Goal: Obtain resource: Download file/media

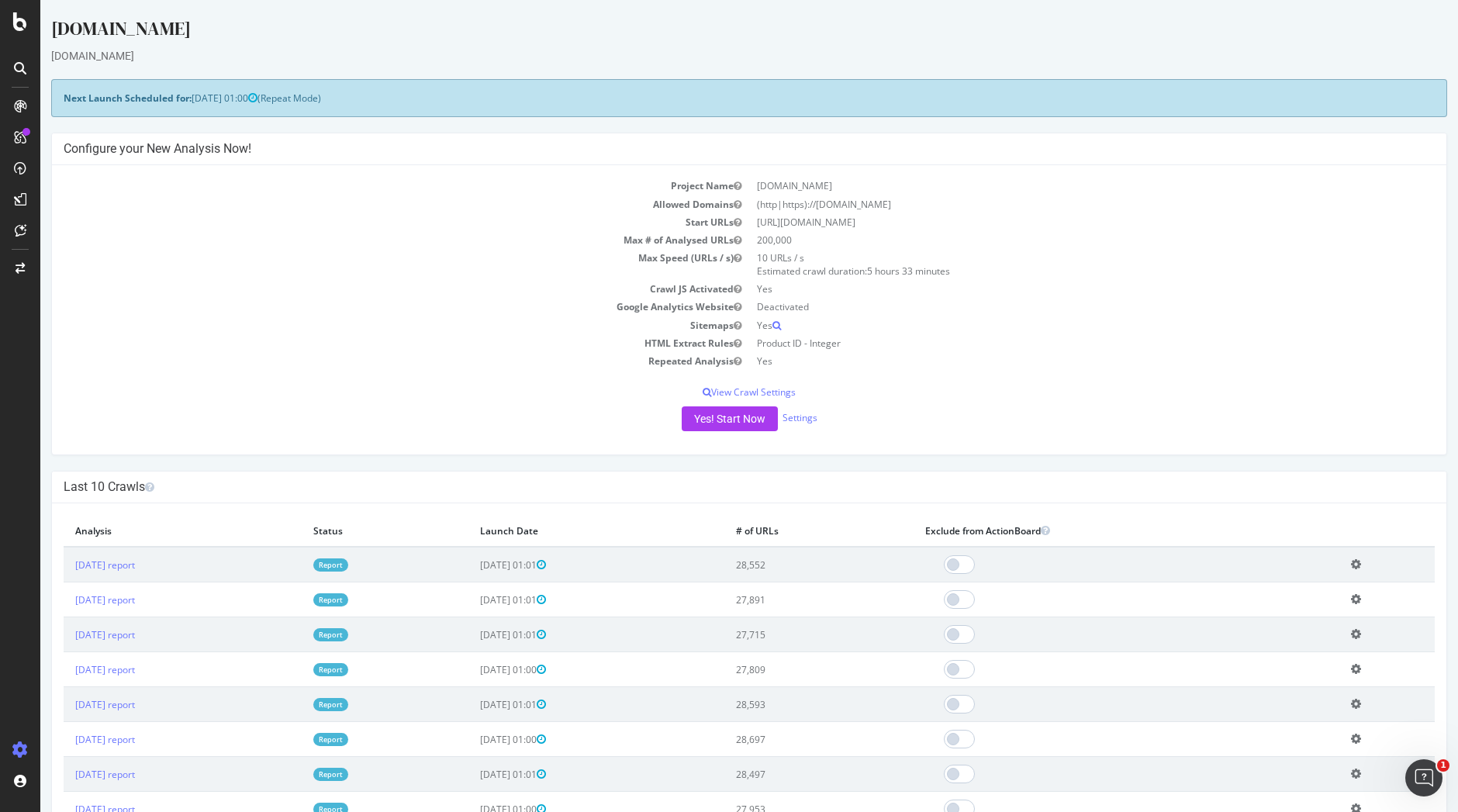
click at [348, 561] on link "Report" at bounding box center [330, 564] width 35 height 13
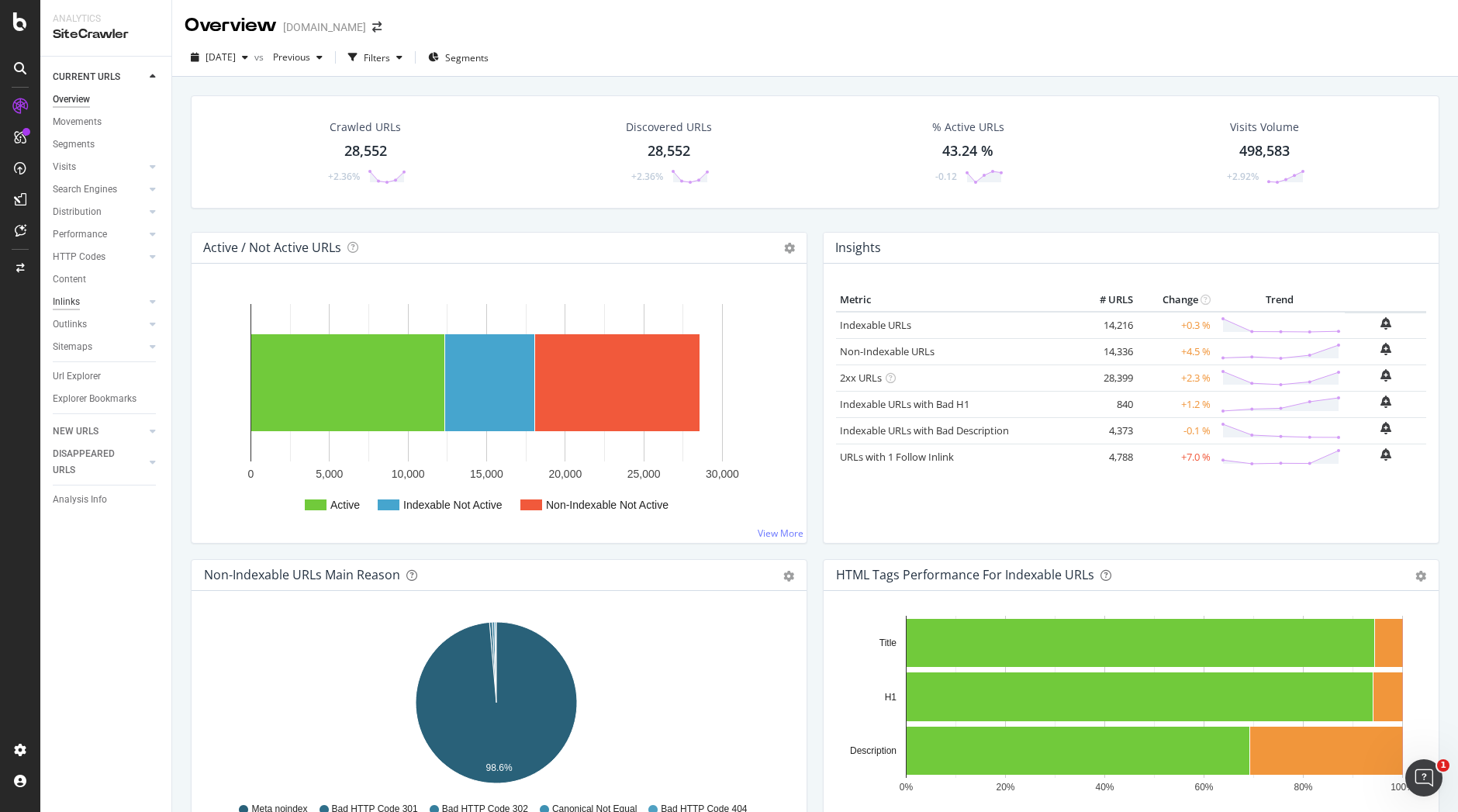
click at [77, 301] on div "Inlinks" at bounding box center [66, 302] width 28 height 16
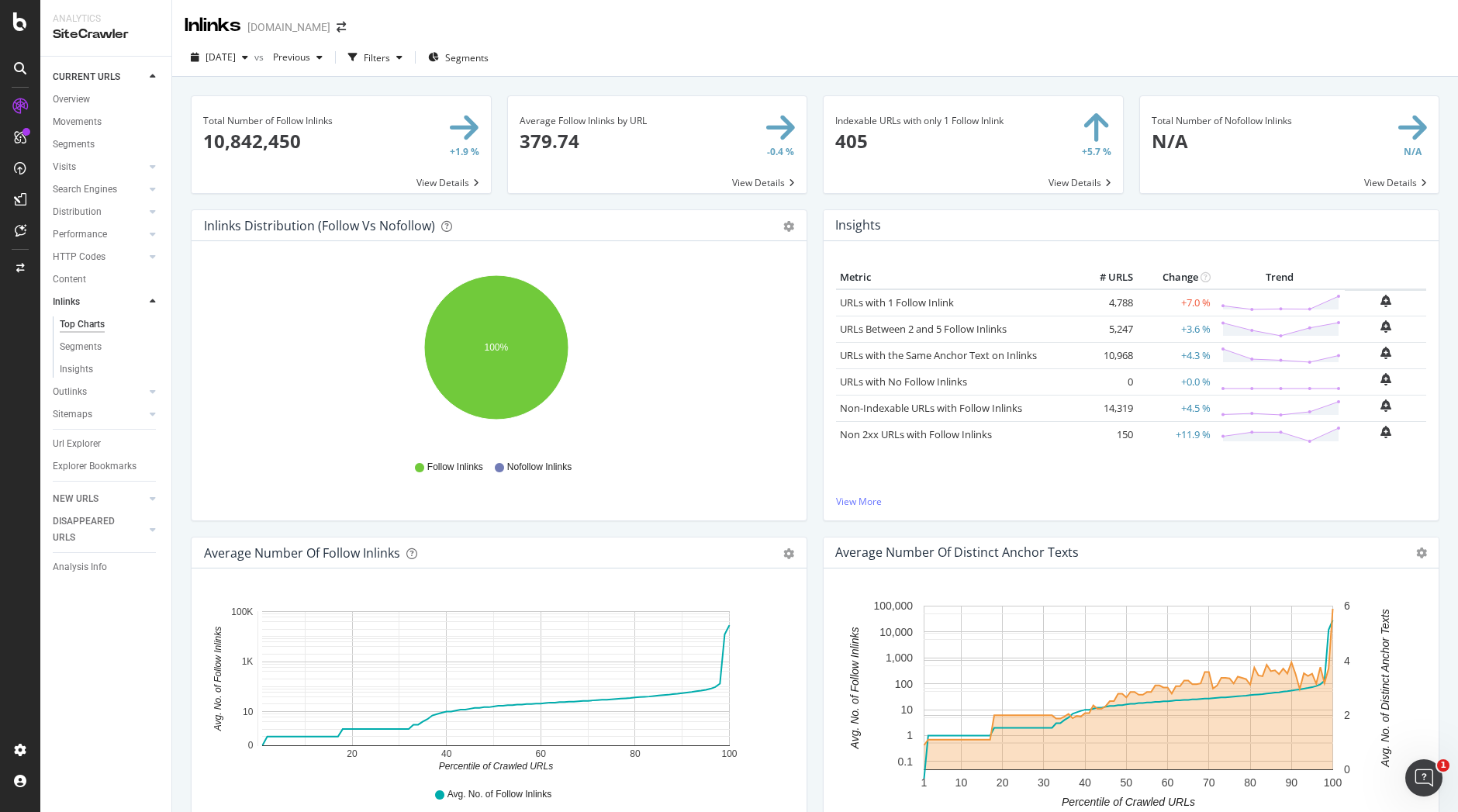
click at [359, 154] on span at bounding box center [341, 144] width 299 height 97
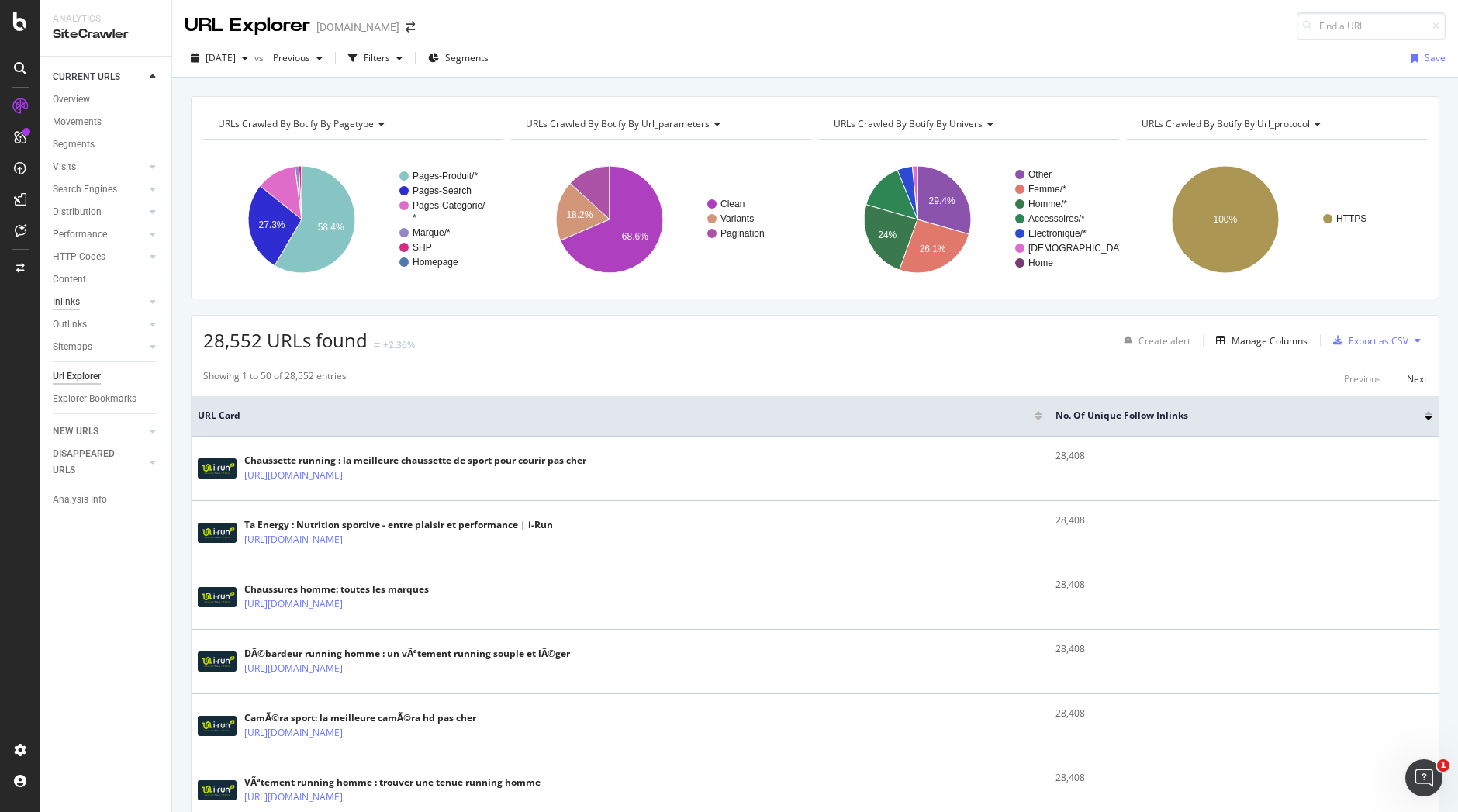
click at [65, 294] on div "Inlinks" at bounding box center [66, 302] width 28 height 16
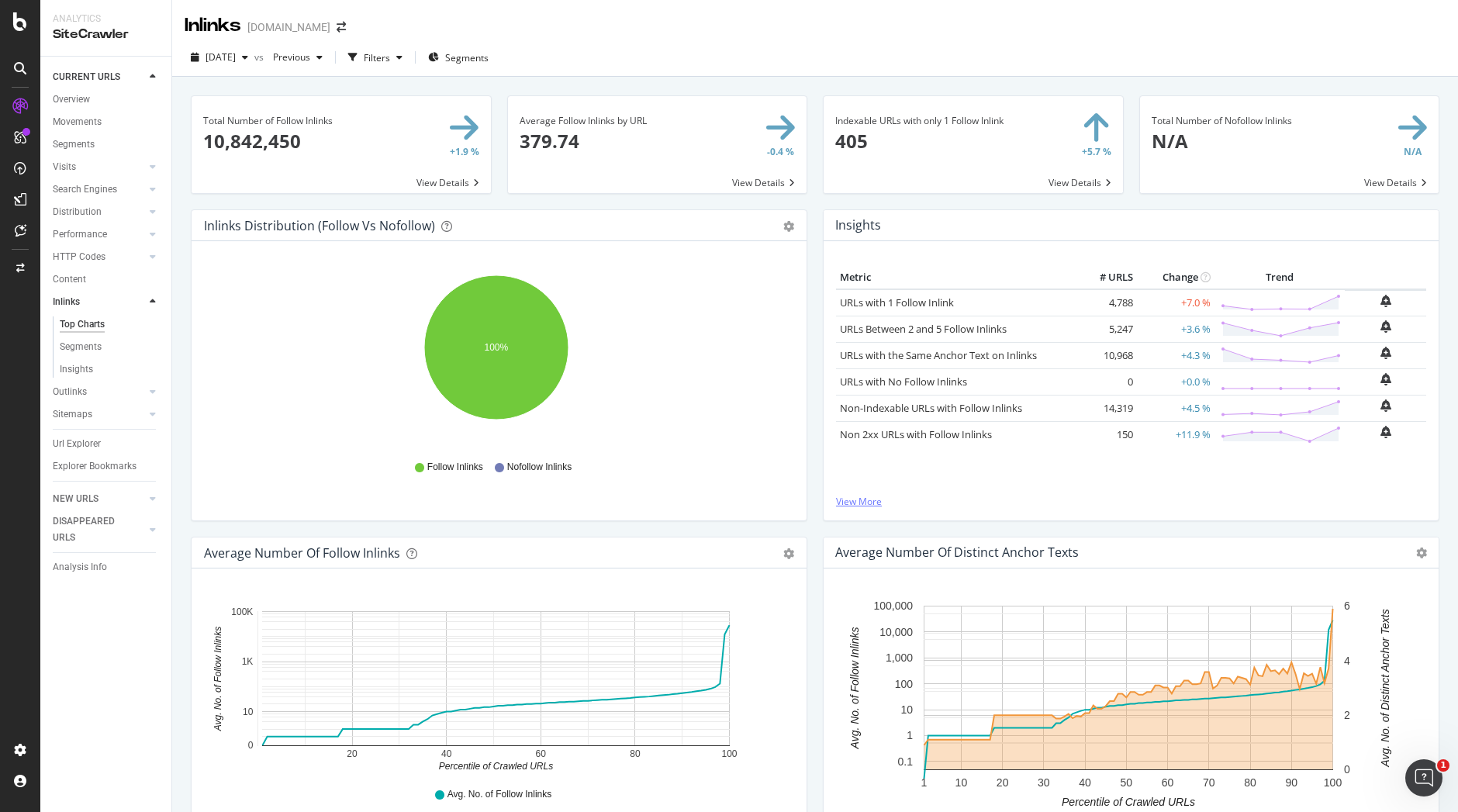
click at [861, 501] on link "View More" at bounding box center [1131, 501] width 590 height 13
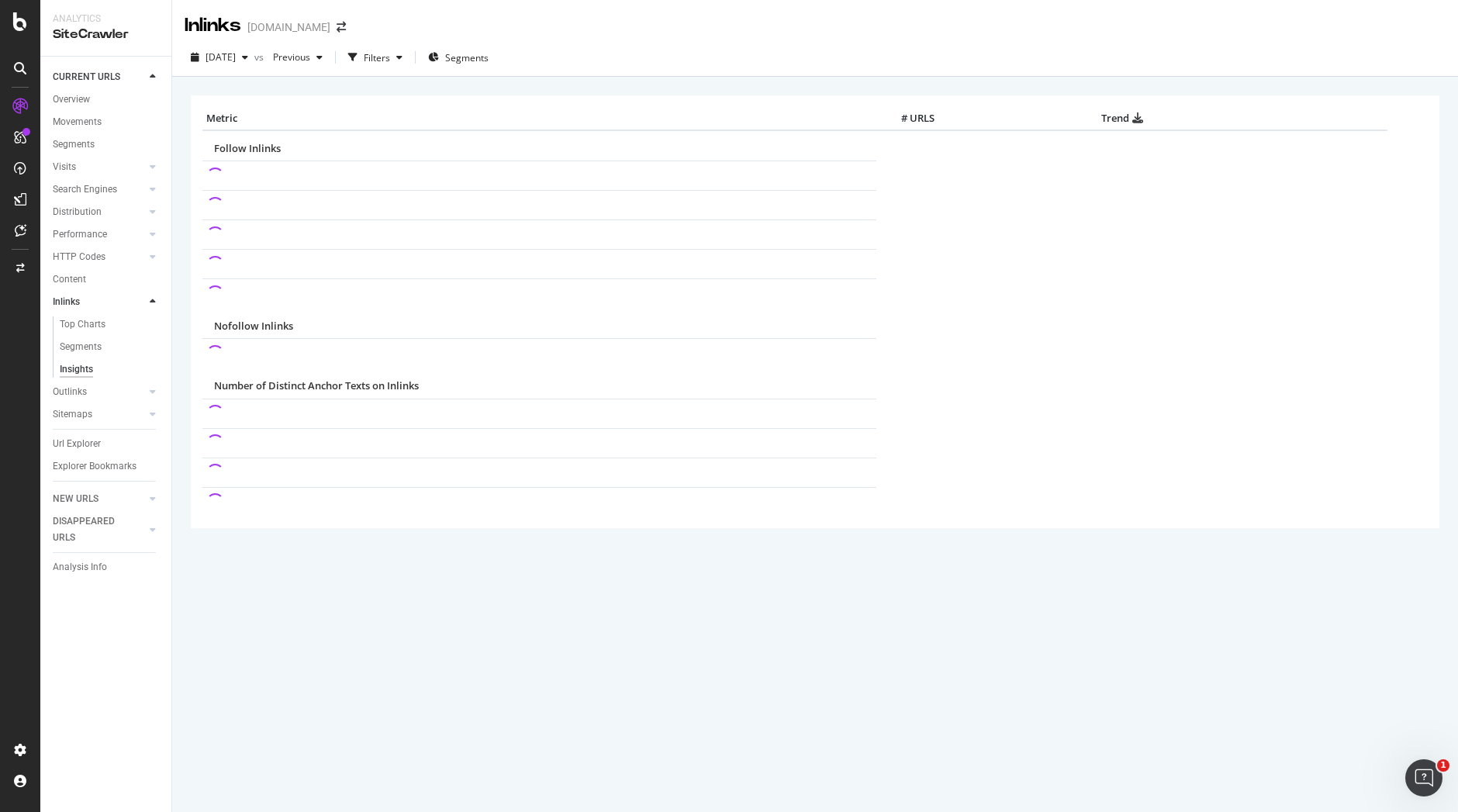
click at [732, 609] on div "× Metric # URLS Trend Follow Inlinks Nofollow Inlinks Number of Distinct Anchor…" at bounding box center [815, 444] width 1286 height 735
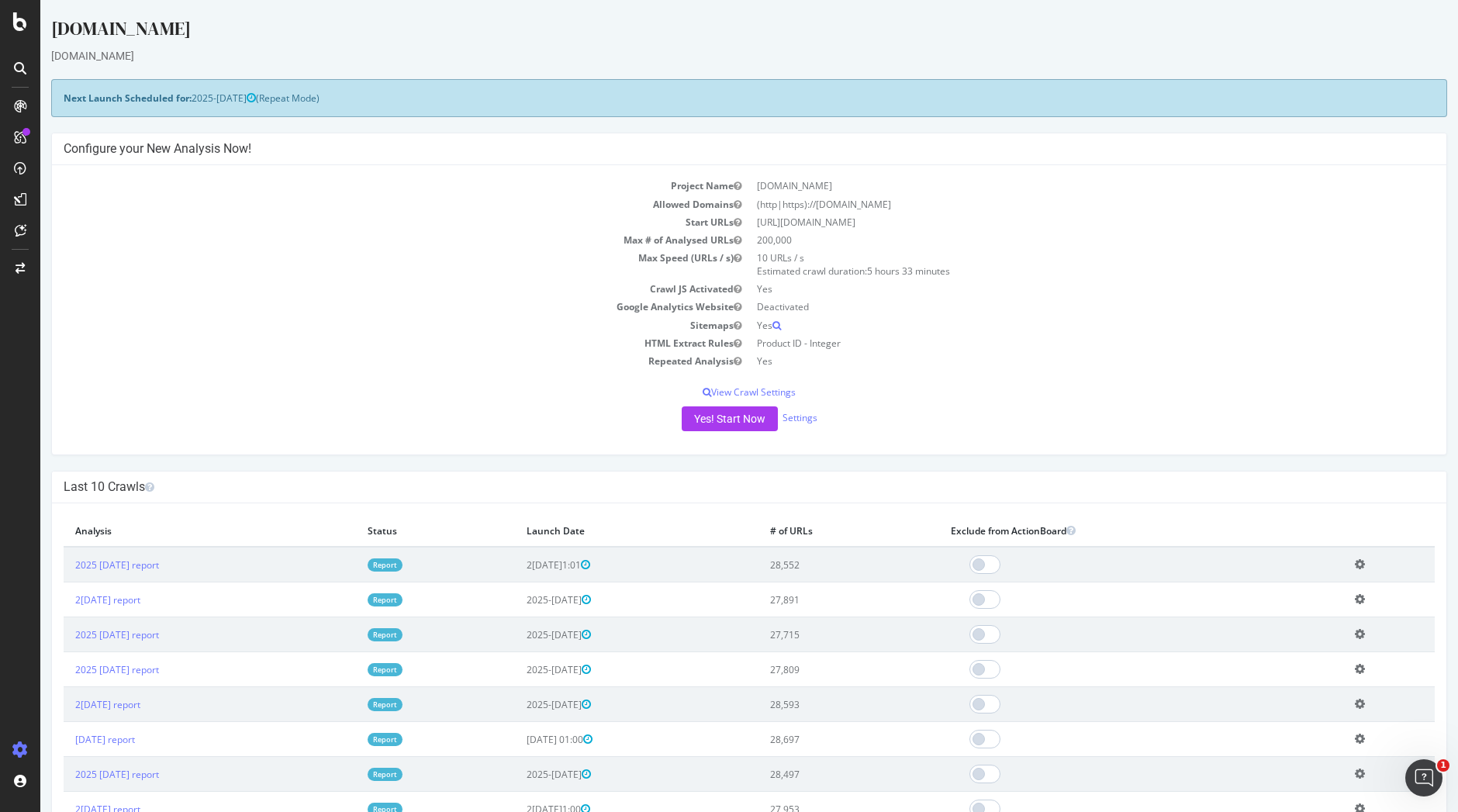
click at [388, 561] on link "Report" at bounding box center [384, 564] width 35 height 13
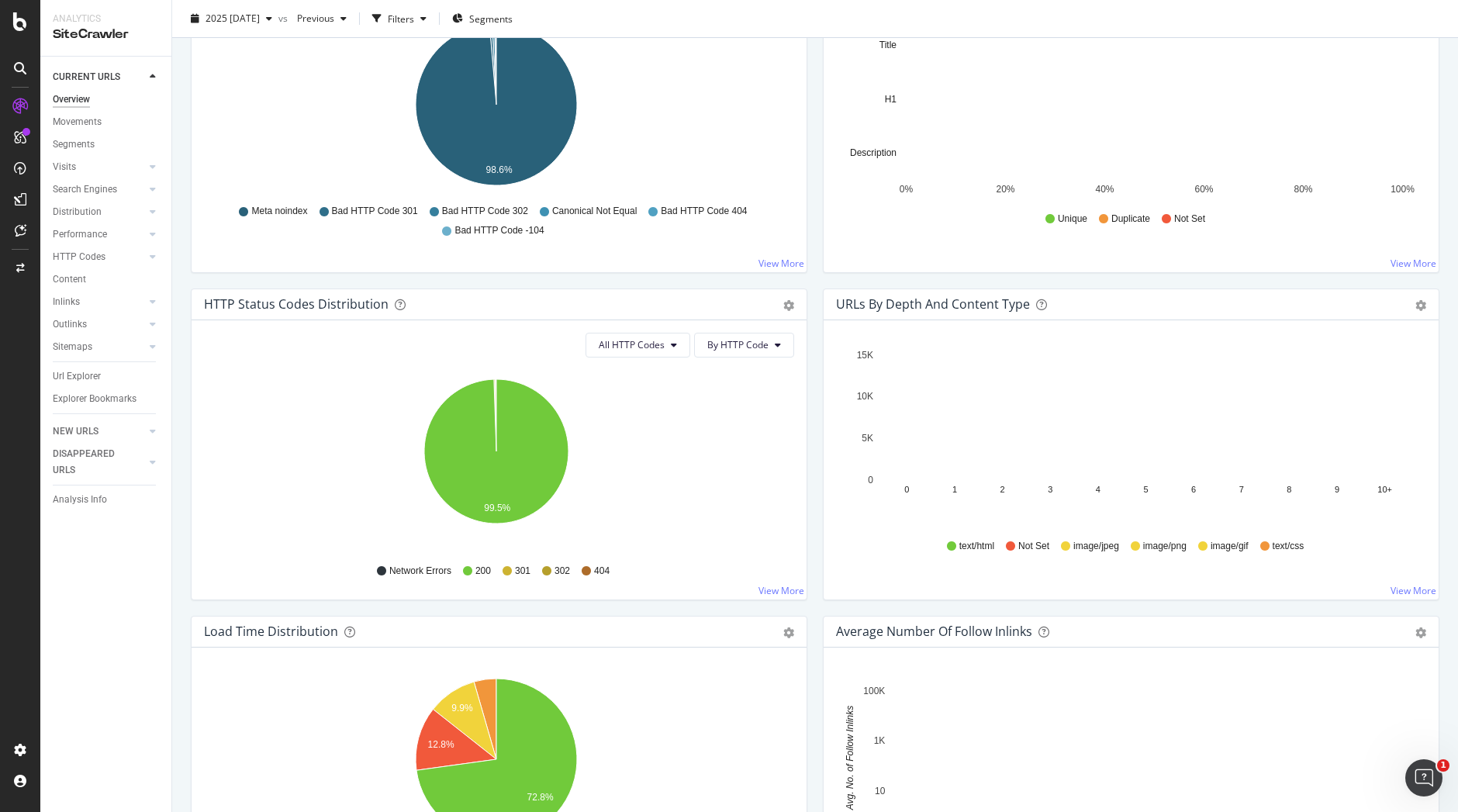
scroll to position [603, 0]
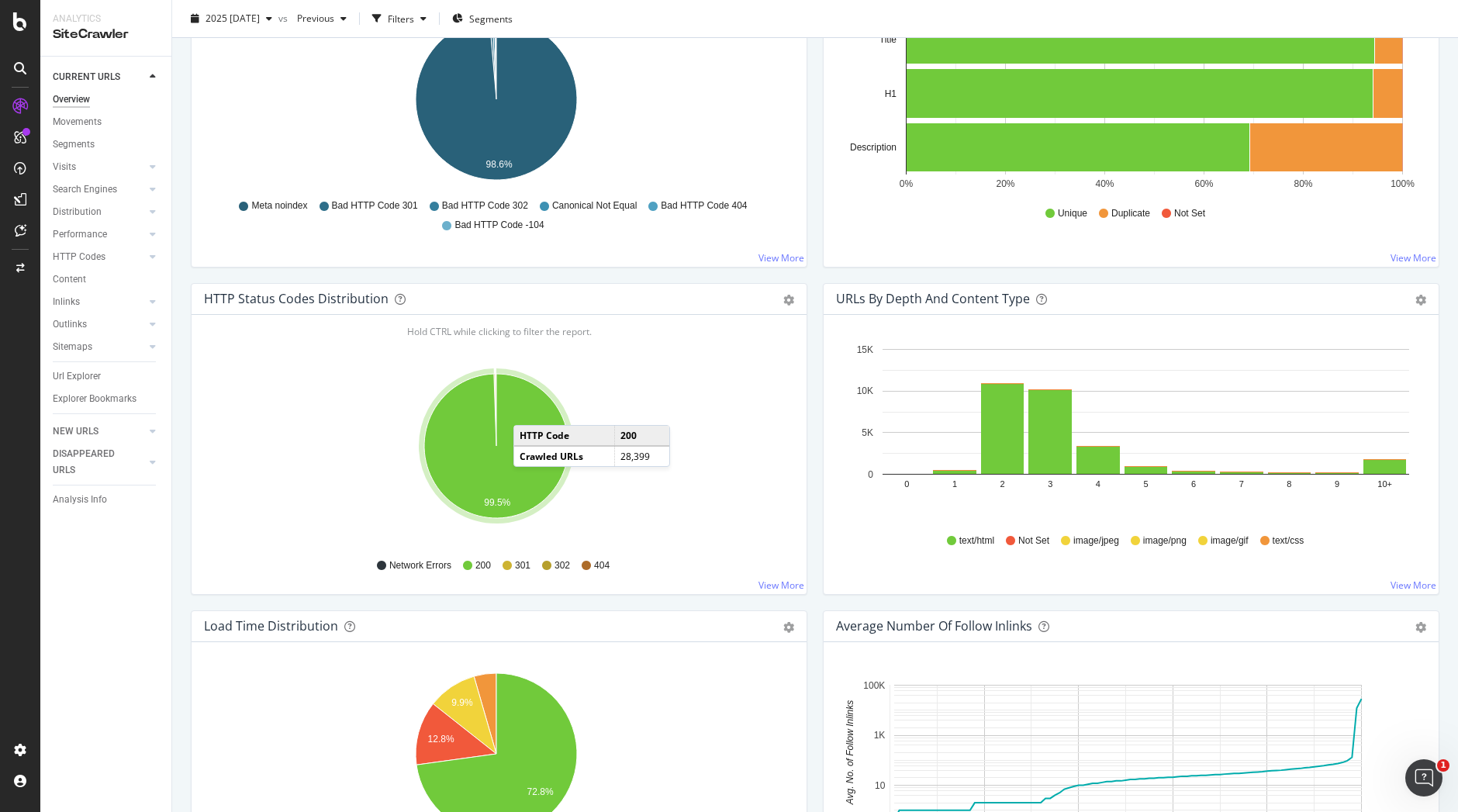
click at [529, 409] on icon "A chart." at bounding box center [496, 445] width 144 height 144
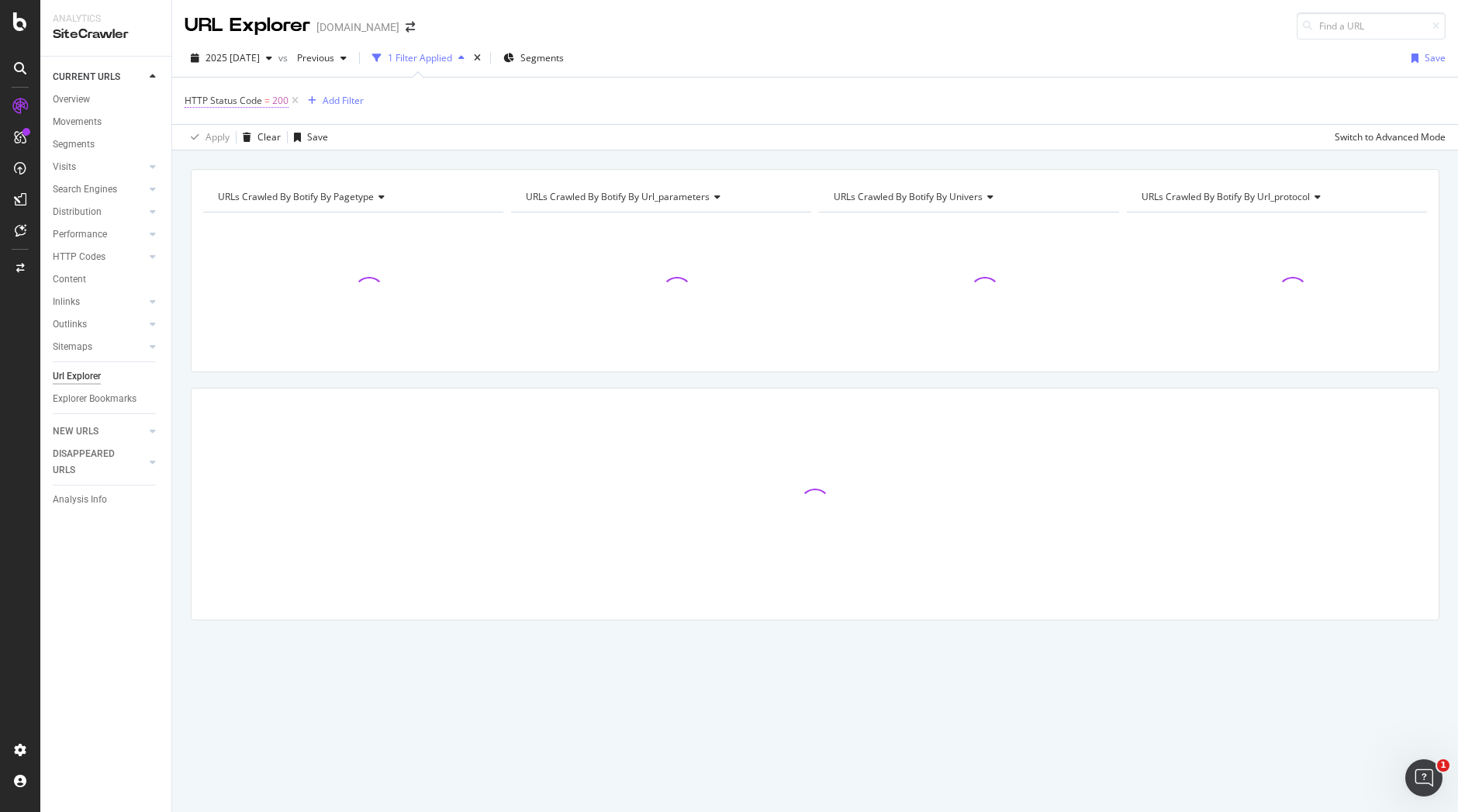
click at [273, 105] on span "200" at bounding box center [281, 100] width 16 height 21
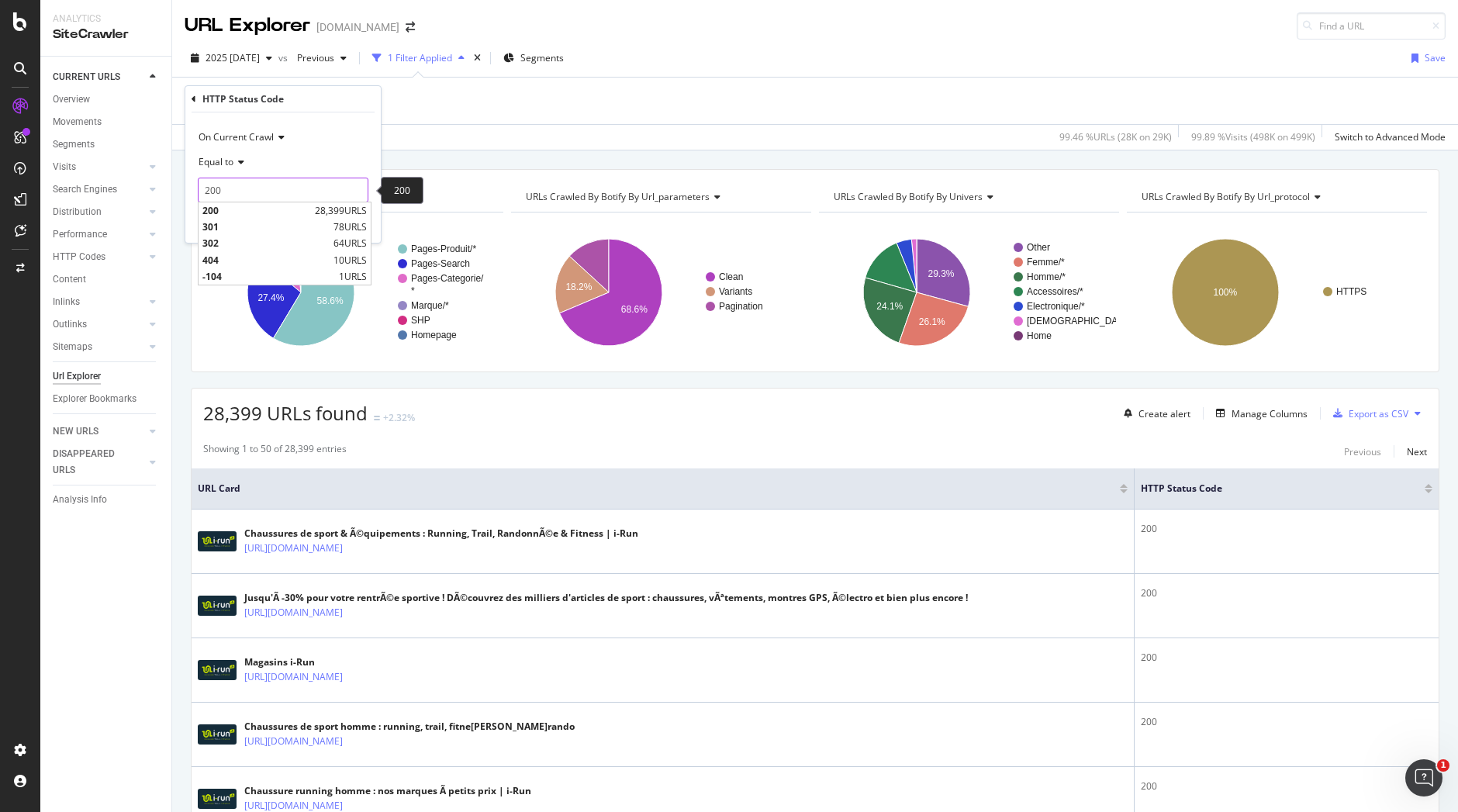
click at [241, 190] on input "200" at bounding box center [283, 190] width 170 height 25
type input "2"
click at [217, 255] on span "404" at bounding box center [265, 260] width 127 height 13
type input "404"
click at [354, 217] on div "Apply" at bounding box center [356, 223] width 24 height 13
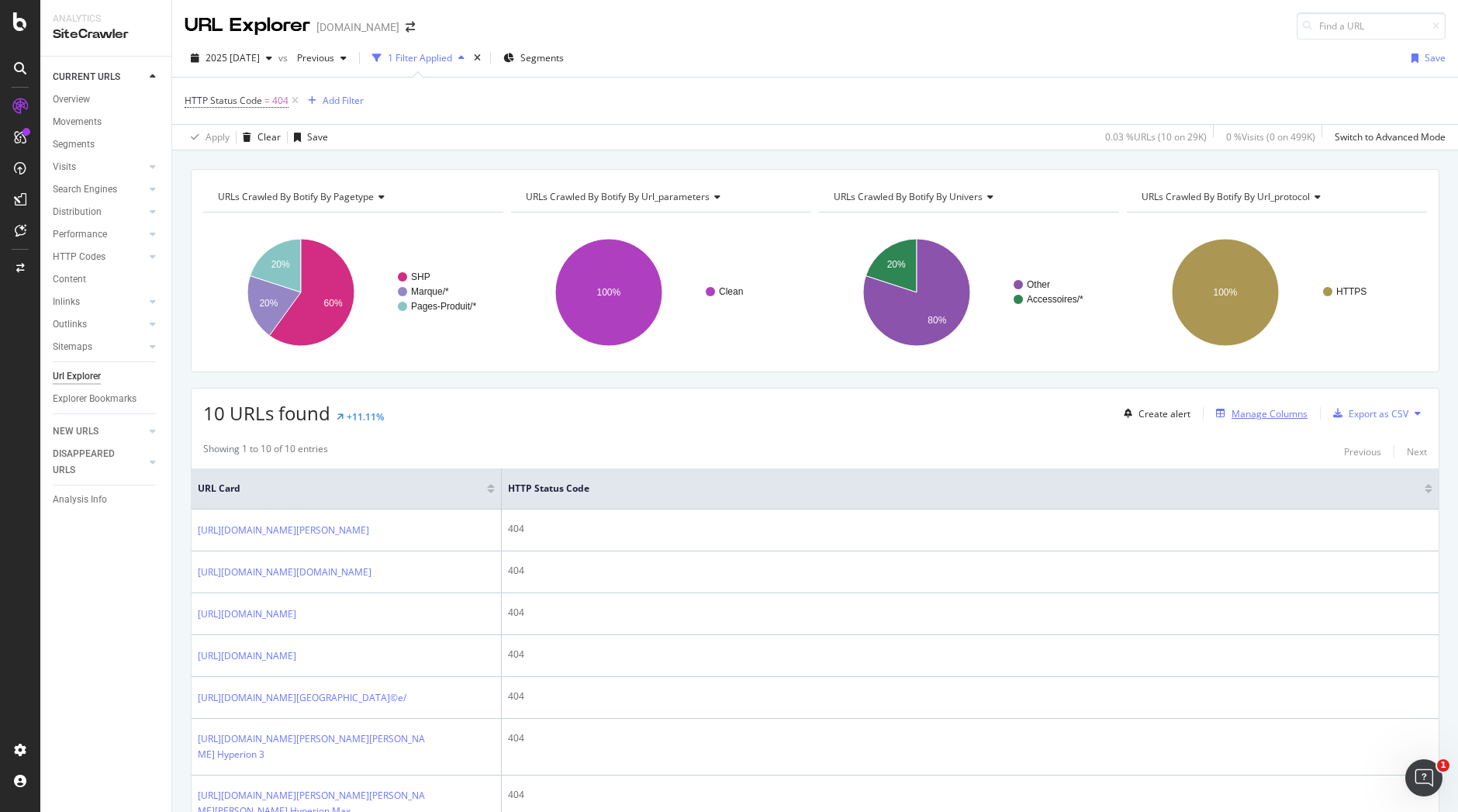
click at [1236, 410] on div "Manage Columns" at bounding box center [1270, 414] width 76 height 13
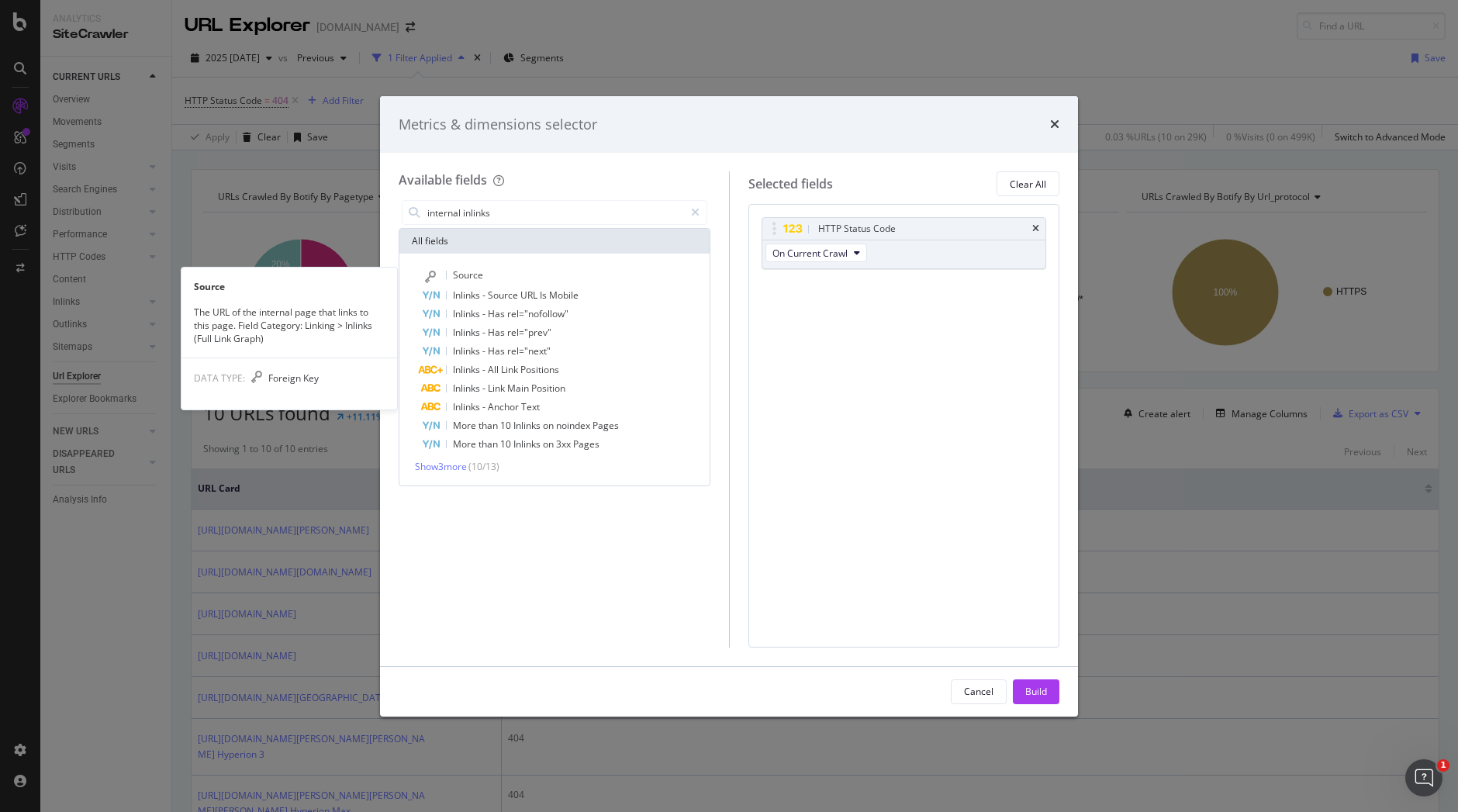
type input "internal inlinks"
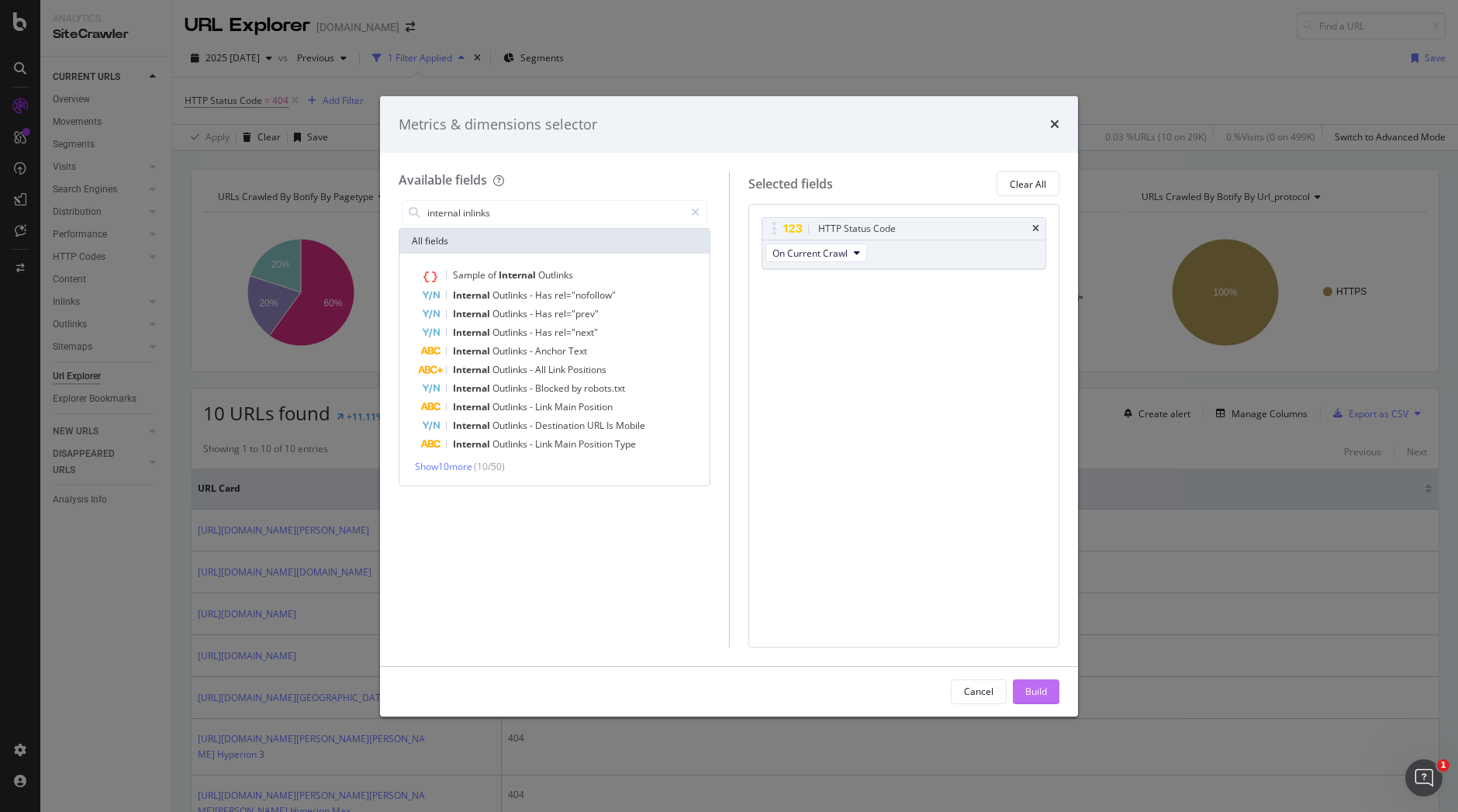
click at [1038, 700] on div "Build" at bounding box center [1036, 691] width 21 height 23
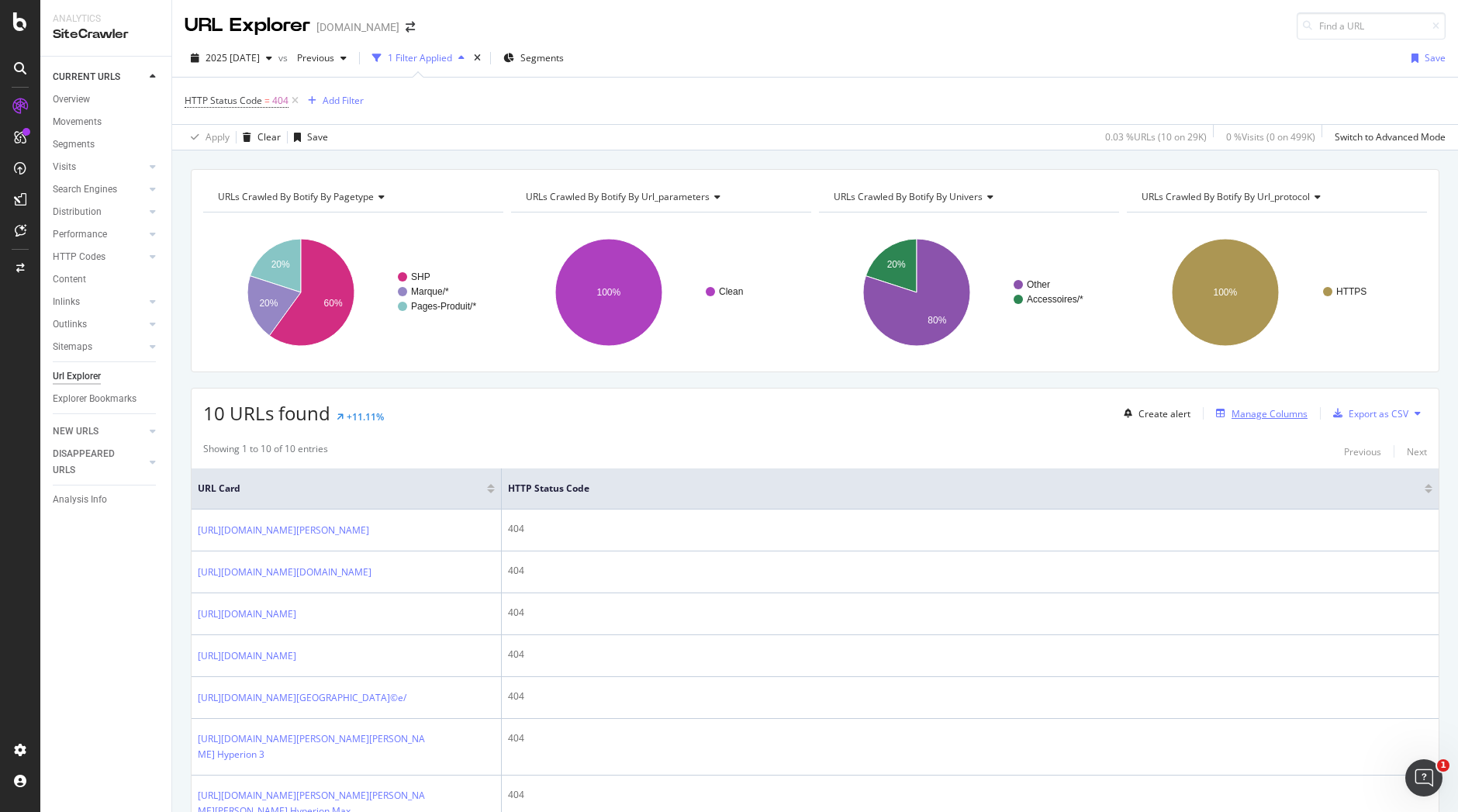
click at [1256, 411] on div "Manage Columns" at bounding box center [1270, 414] width 76 height 13
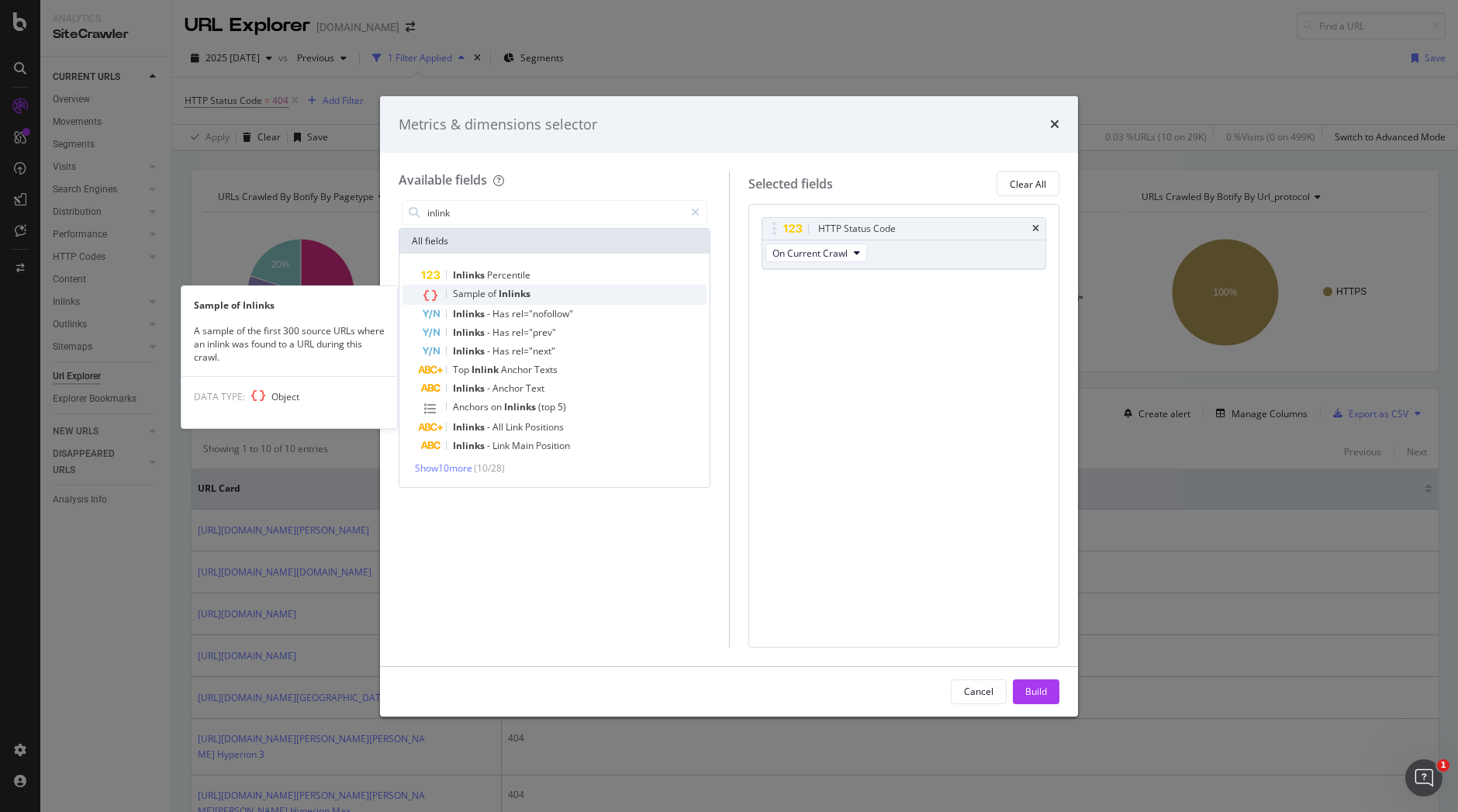
type input "inlink"
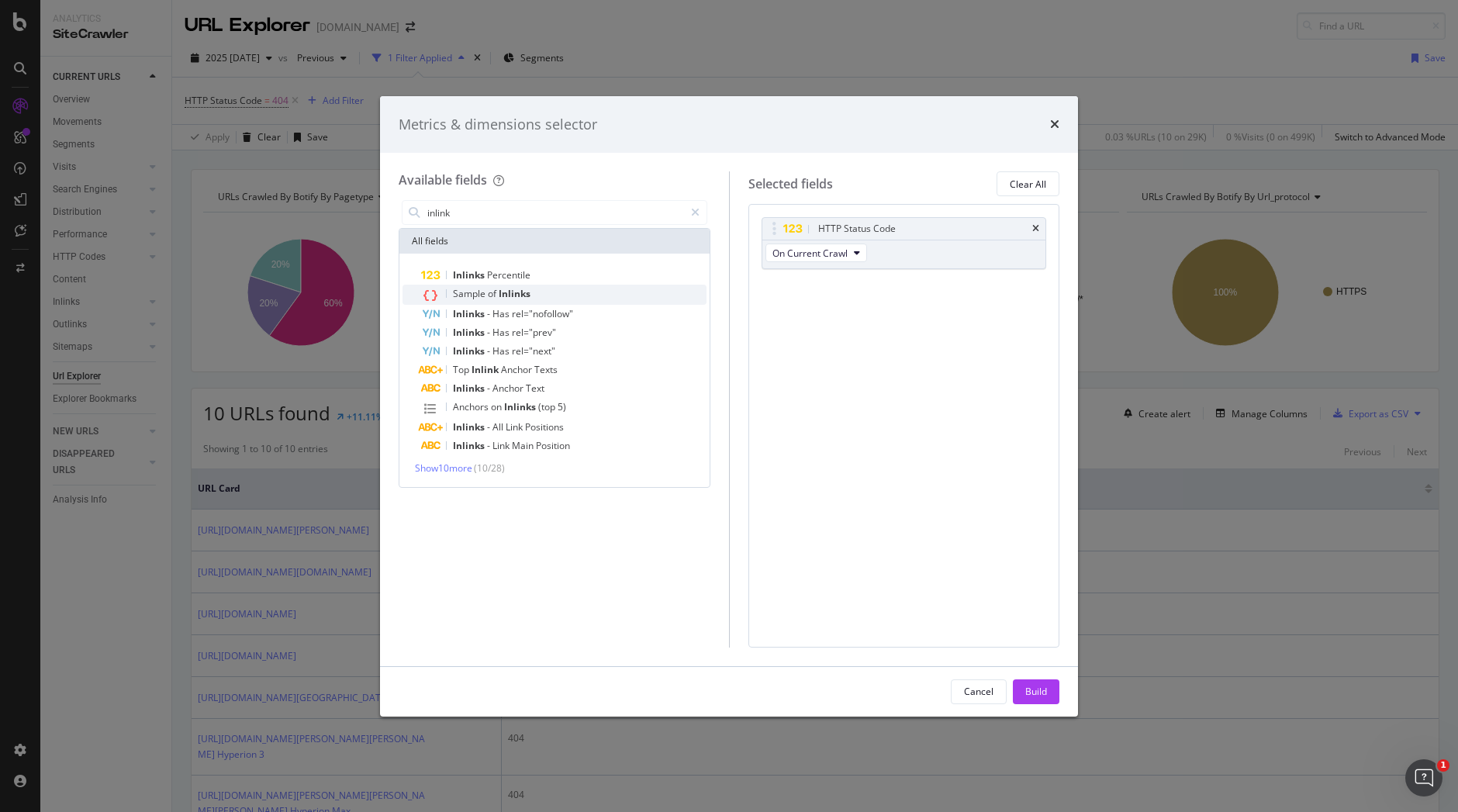
click at [483, 290] on span "Sample" at bounding box center [470, 293] width 35 height 13
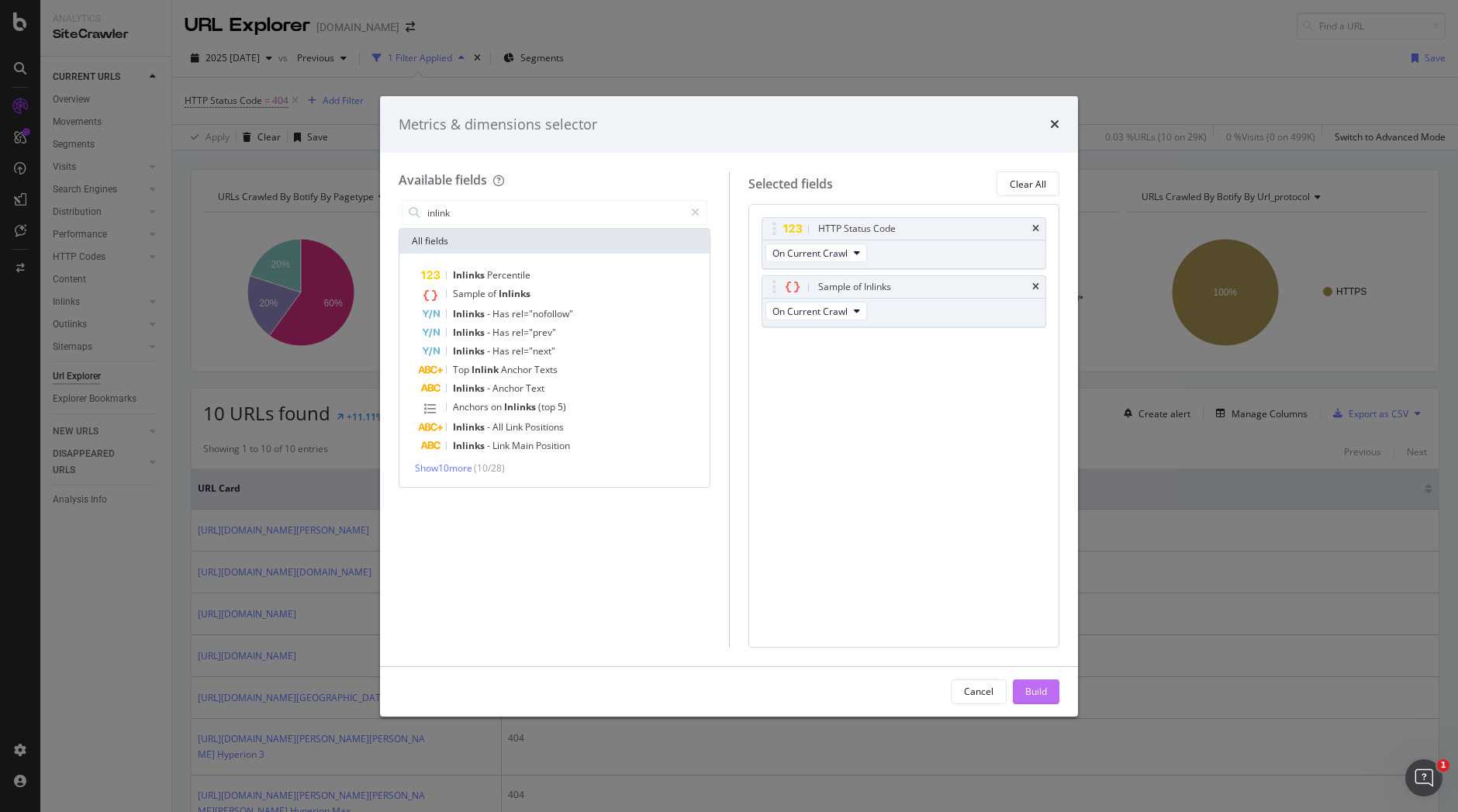
click at [1032, 690] on div "Build" at bounding box center [1036, 690] width 21 height 13
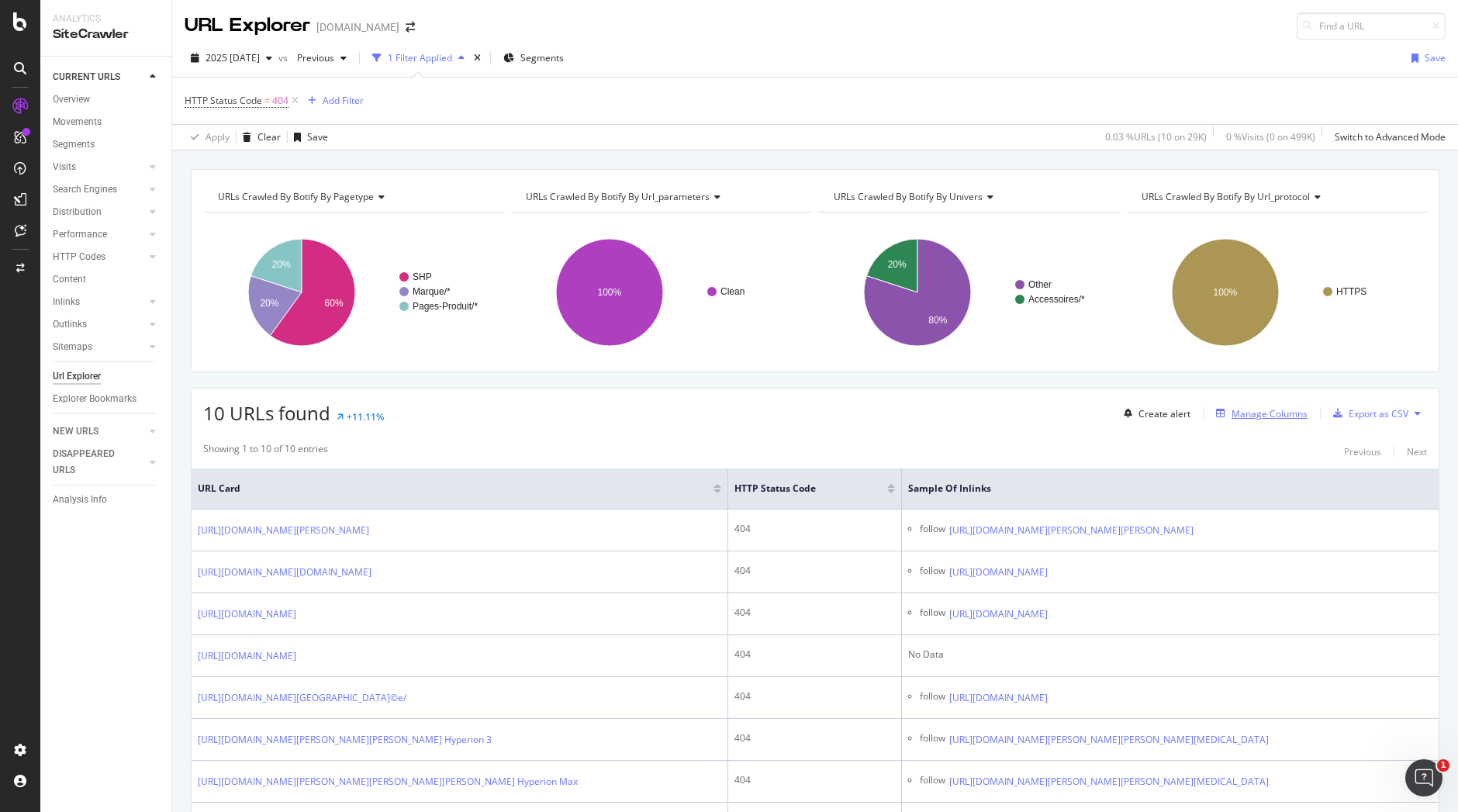
click at [1246, 407] on div "Manage Columns" at bounding box center [1270, 414] width 76 height 13
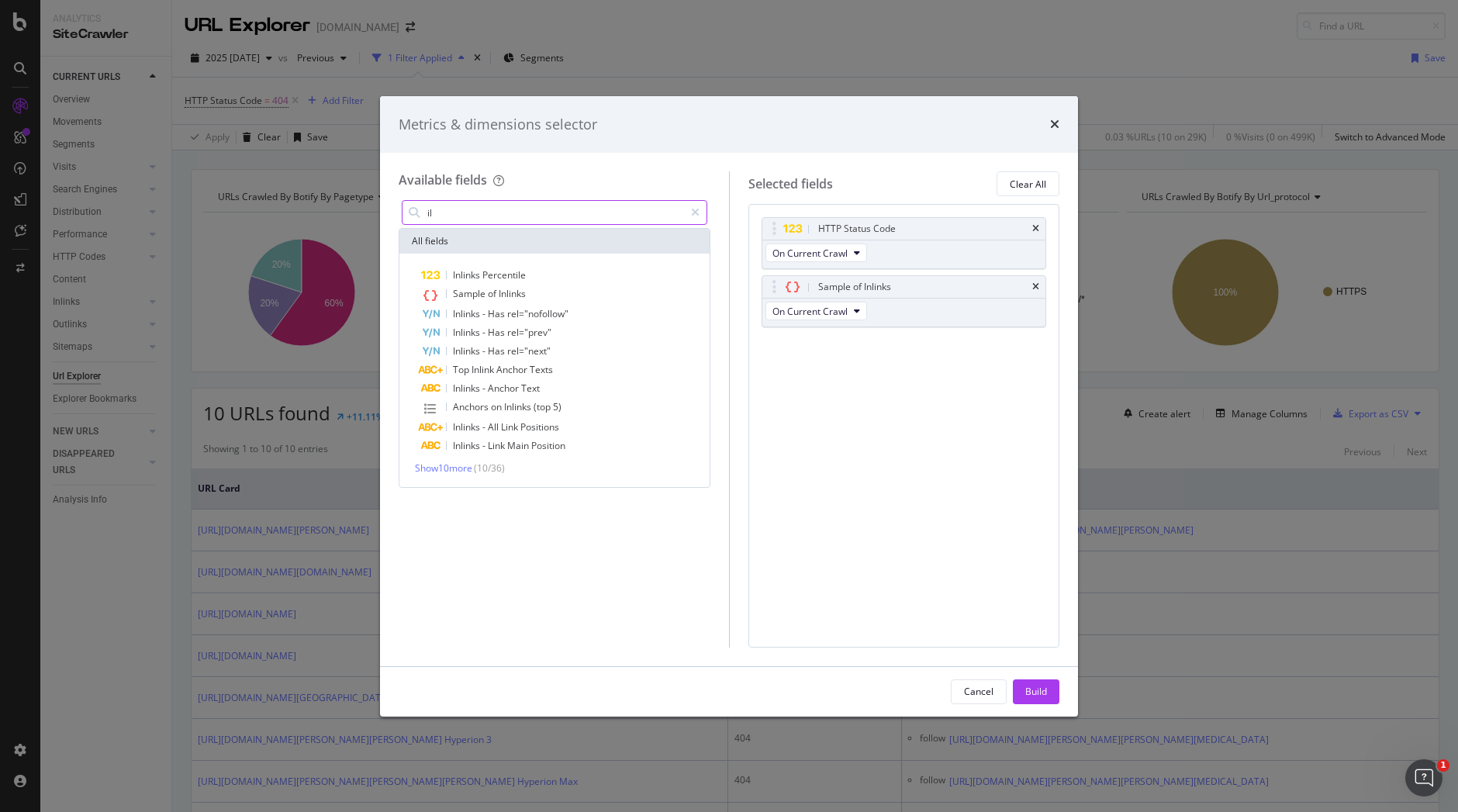
type input "i"
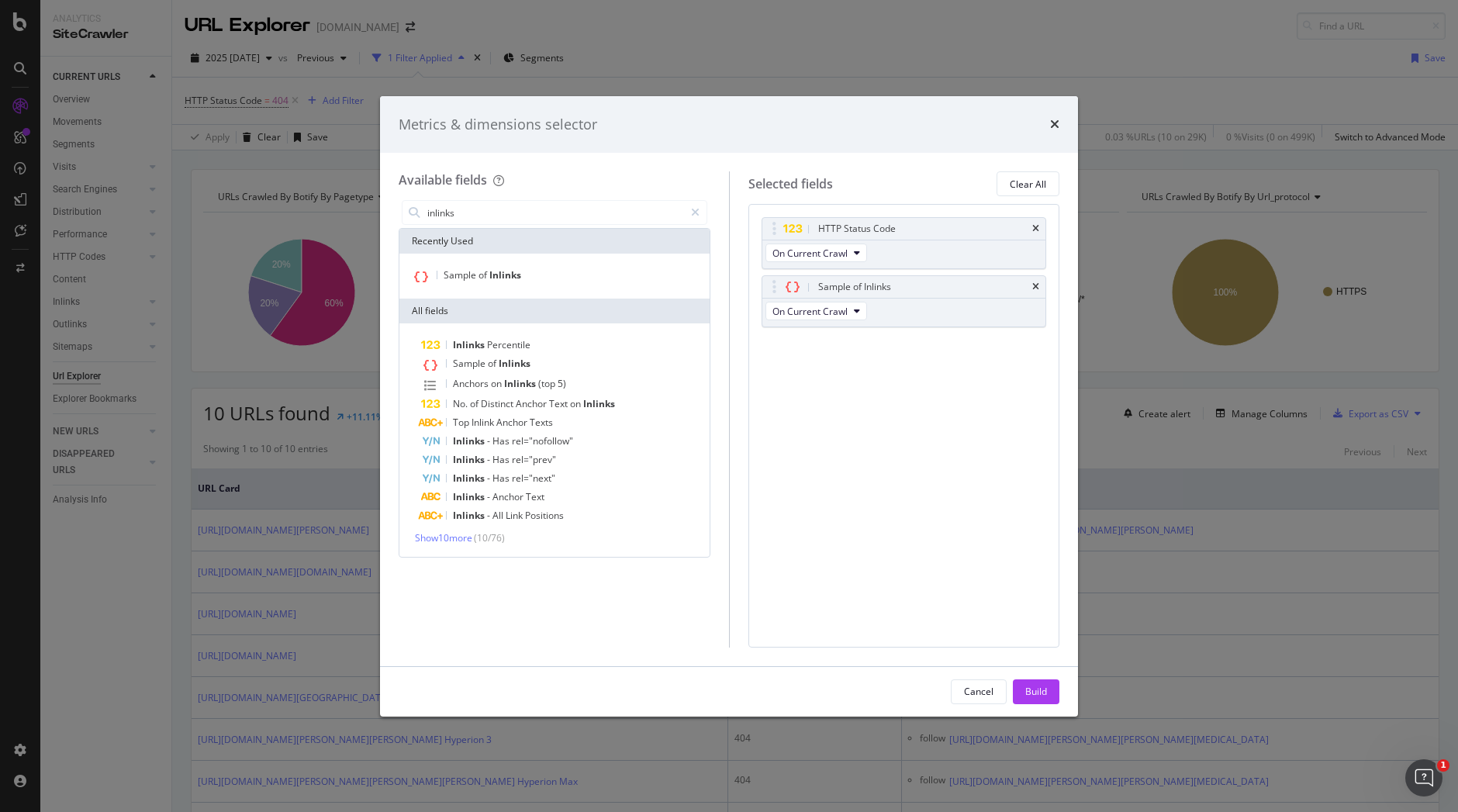
type input "inlinks"
click at [1046, 696] on div "Build" at bounding box center [1036, 690] width 21 height 13
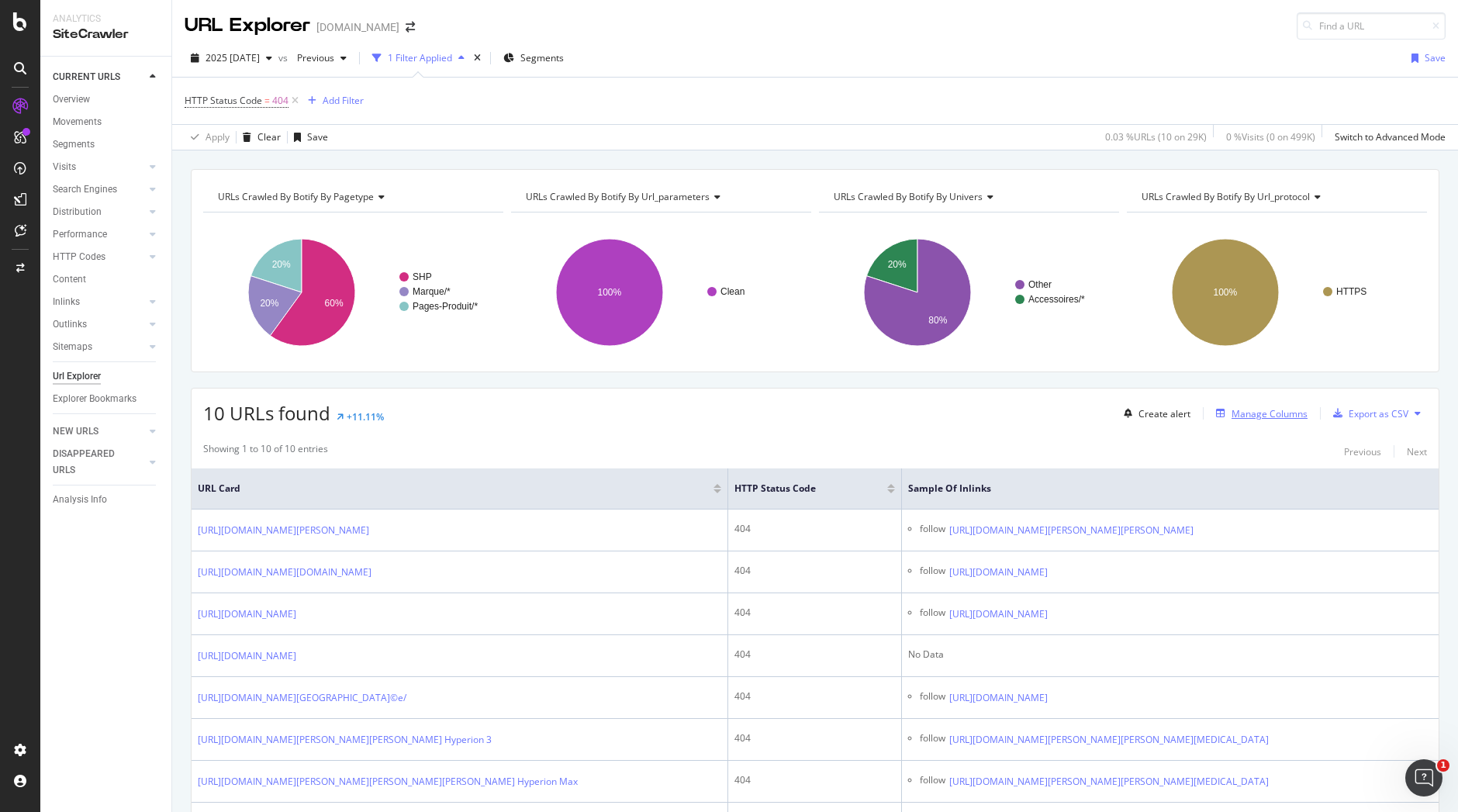
click at [1256, 409] on div "Manage Columns" at bounding box center [1270, 414] width 76 height 13
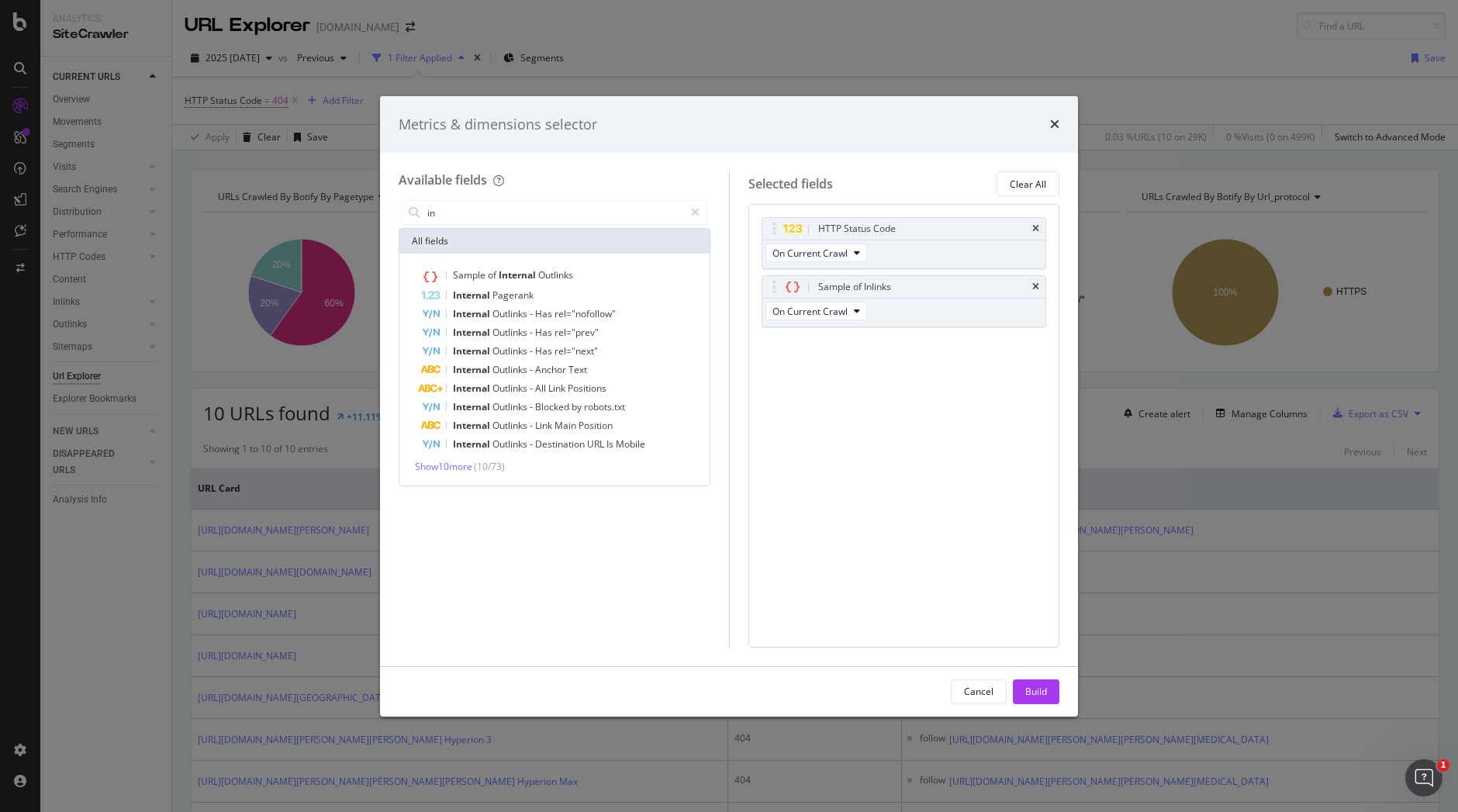
type input "i"
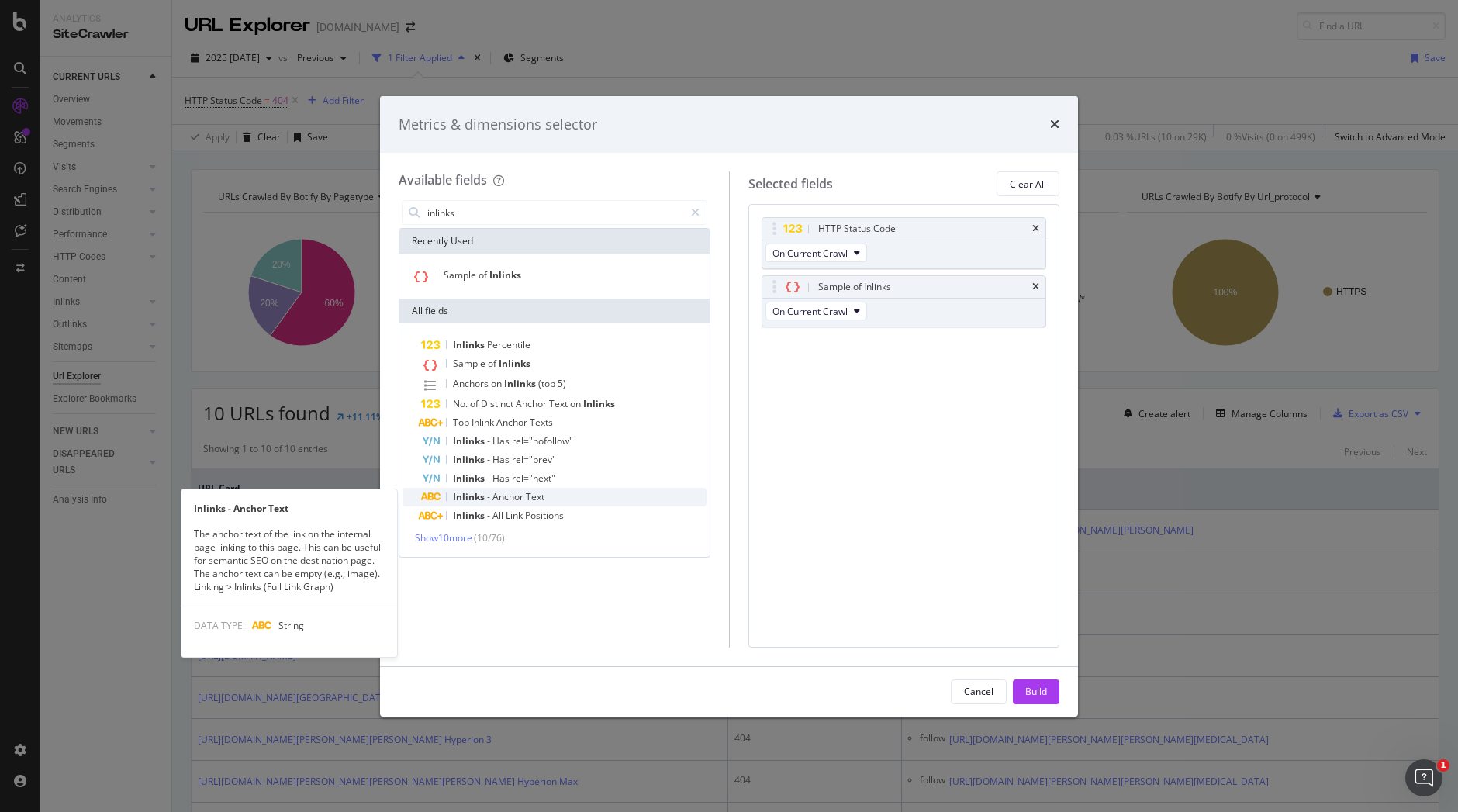
type input "inlinks"
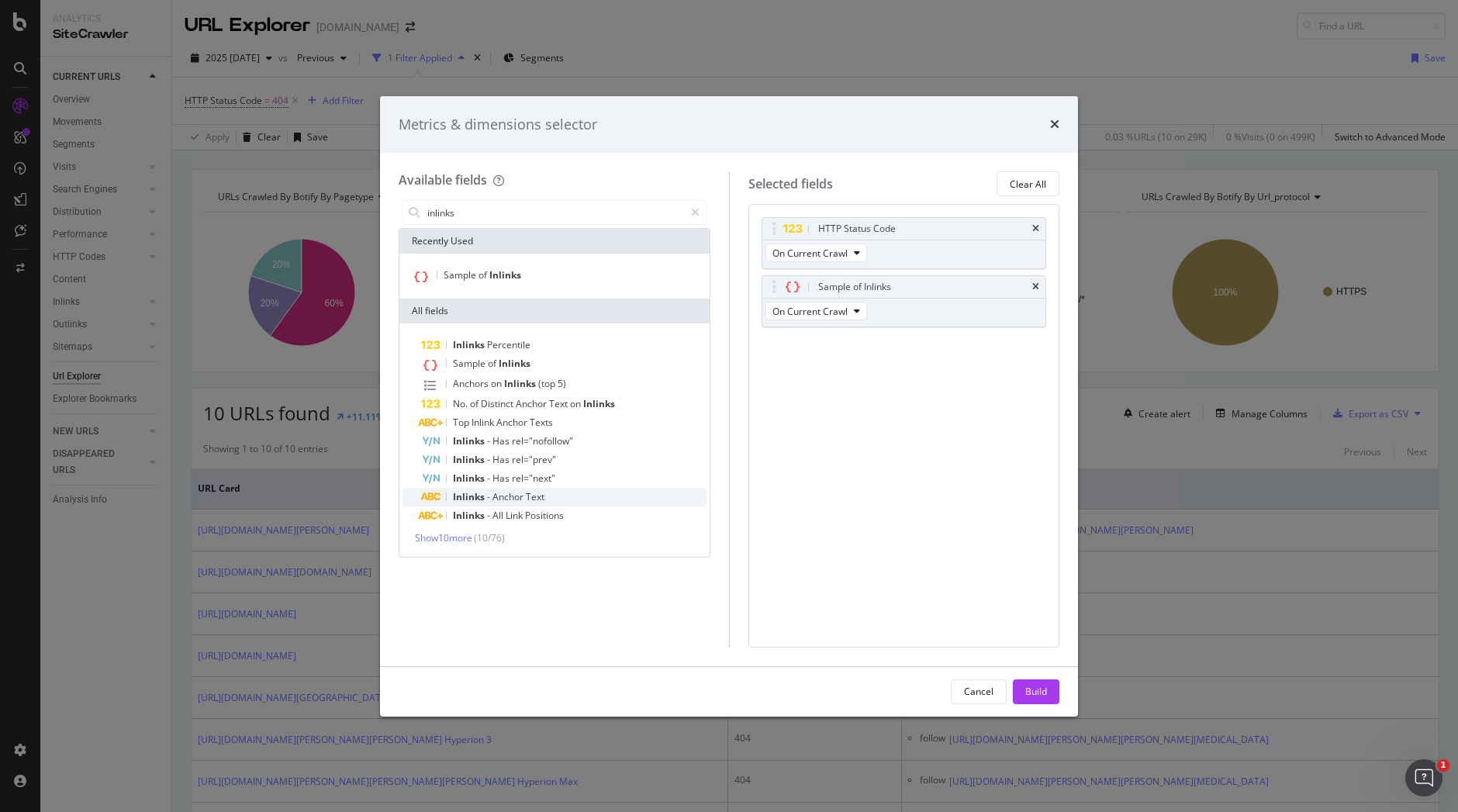
click at [512, 491] on span "Anchor" at bounding box center [510, 496] width 34 height 13
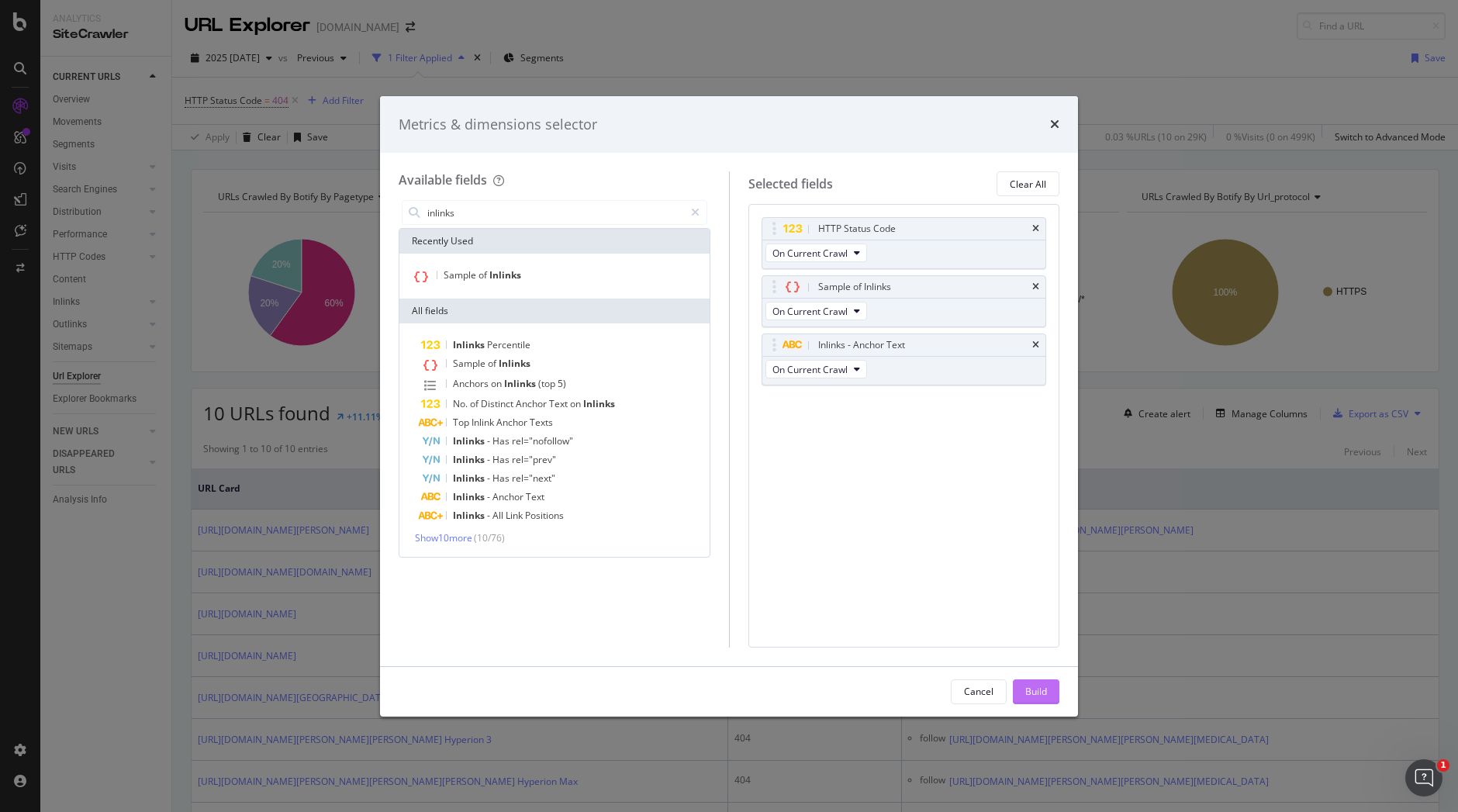
click at [1026, 682] on div "Build" at bounding box center [1036, 691] width 21 height 23
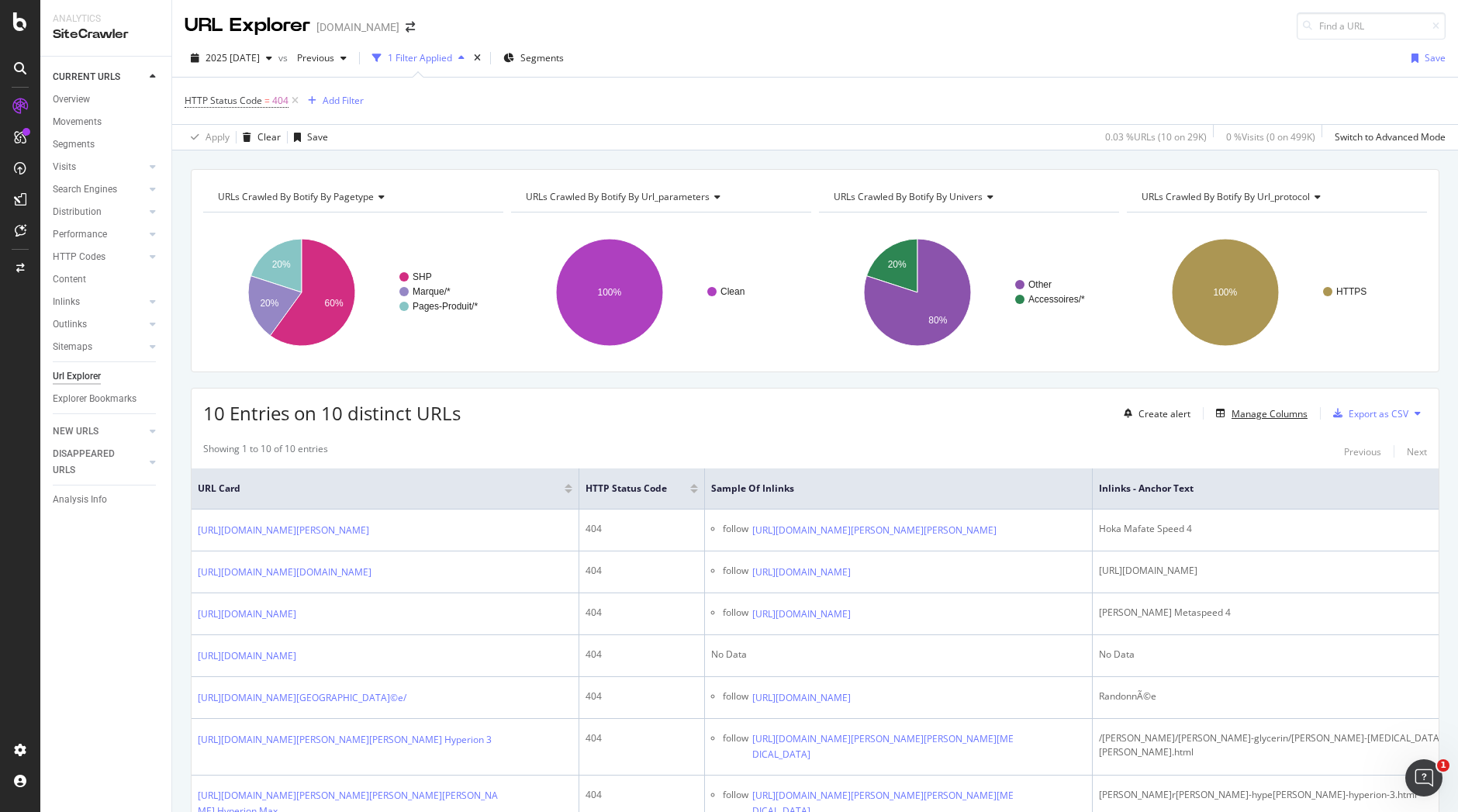
scroll to position [0, 53]
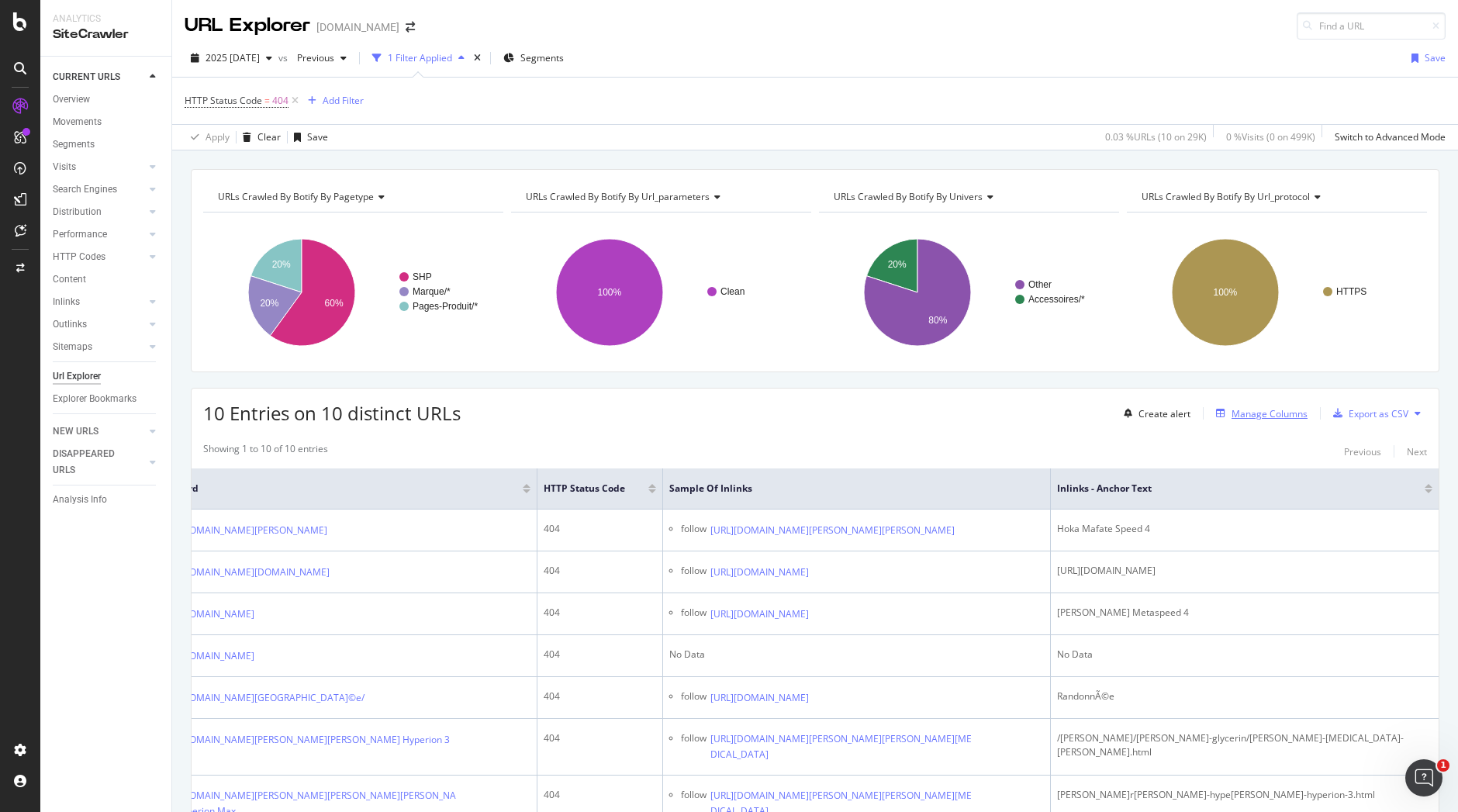
click at [1248, 407] on div "Manage Columns" at bounding box center [1270, 414] width 76 height 13
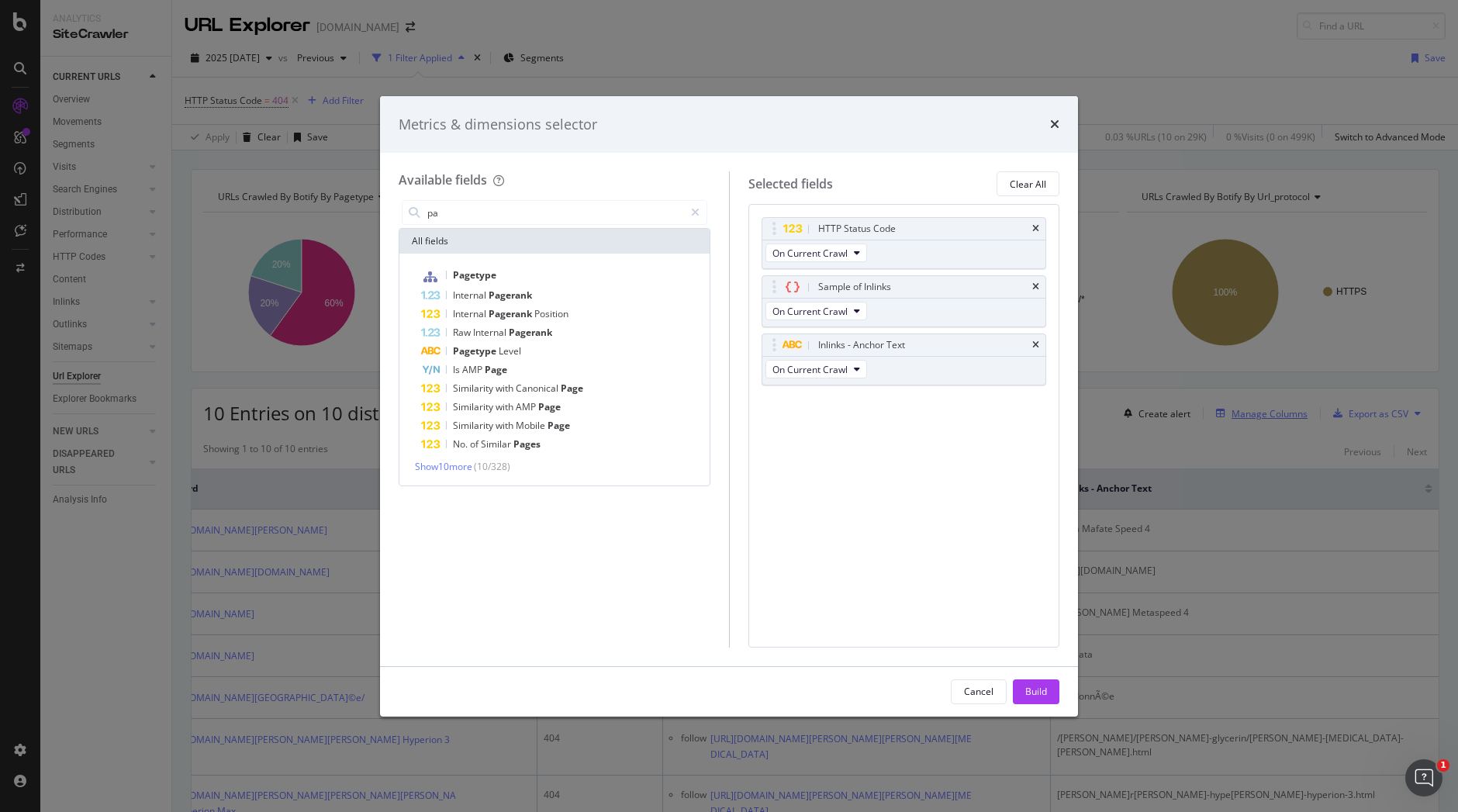
type input "p"
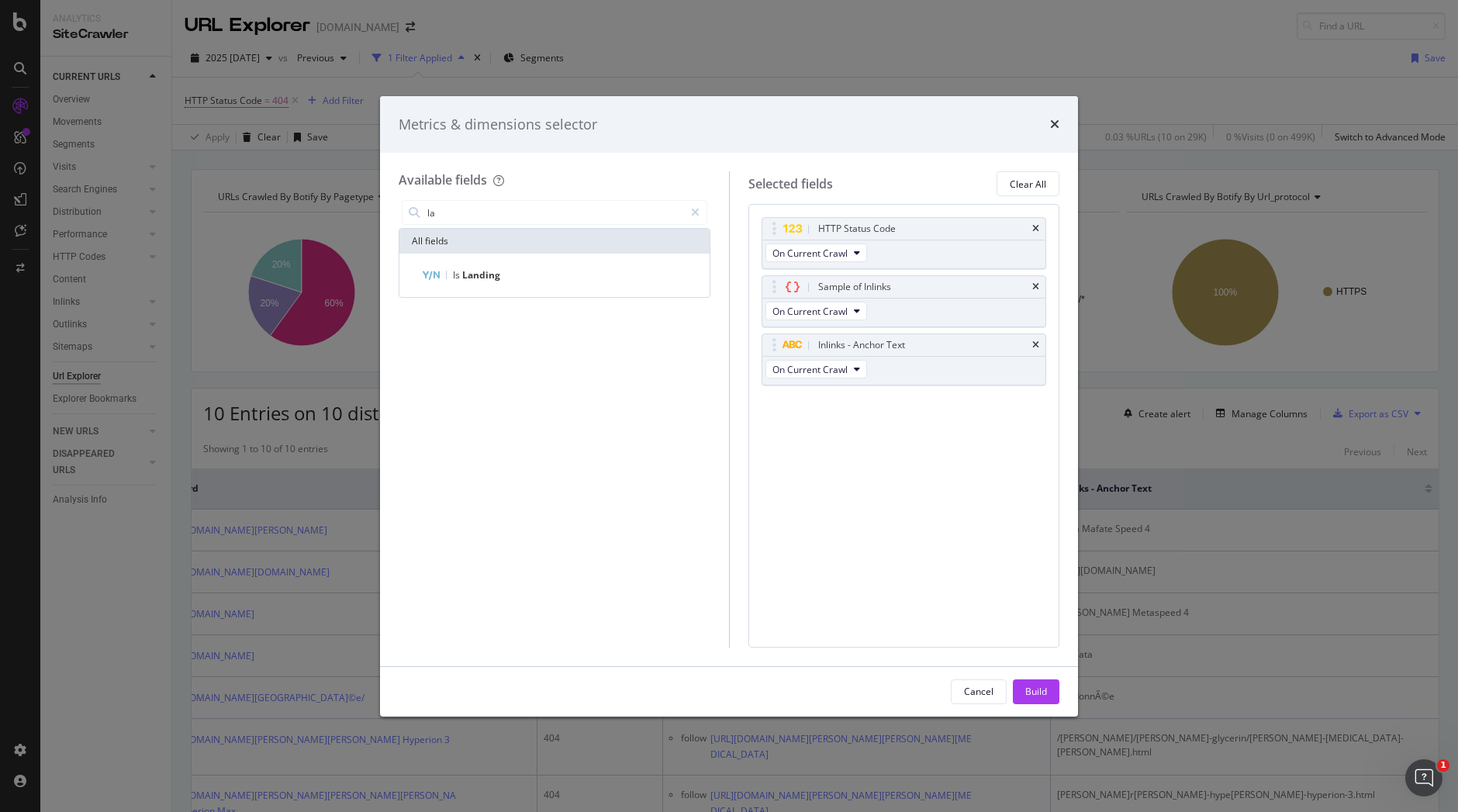
type input "l"
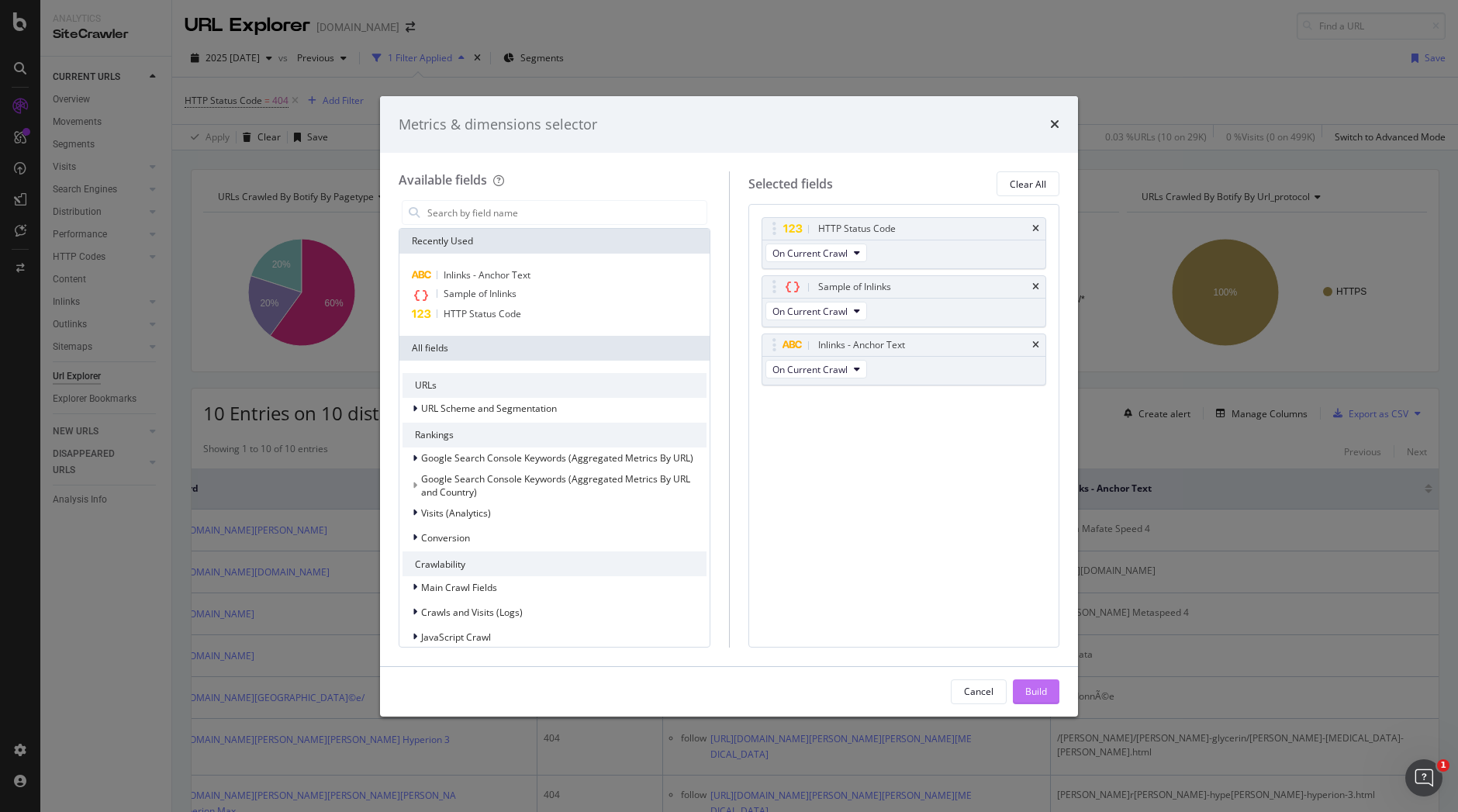
click at [1049, 687] on button "Build" at bounding box center [1036, 691] width 46 height 25
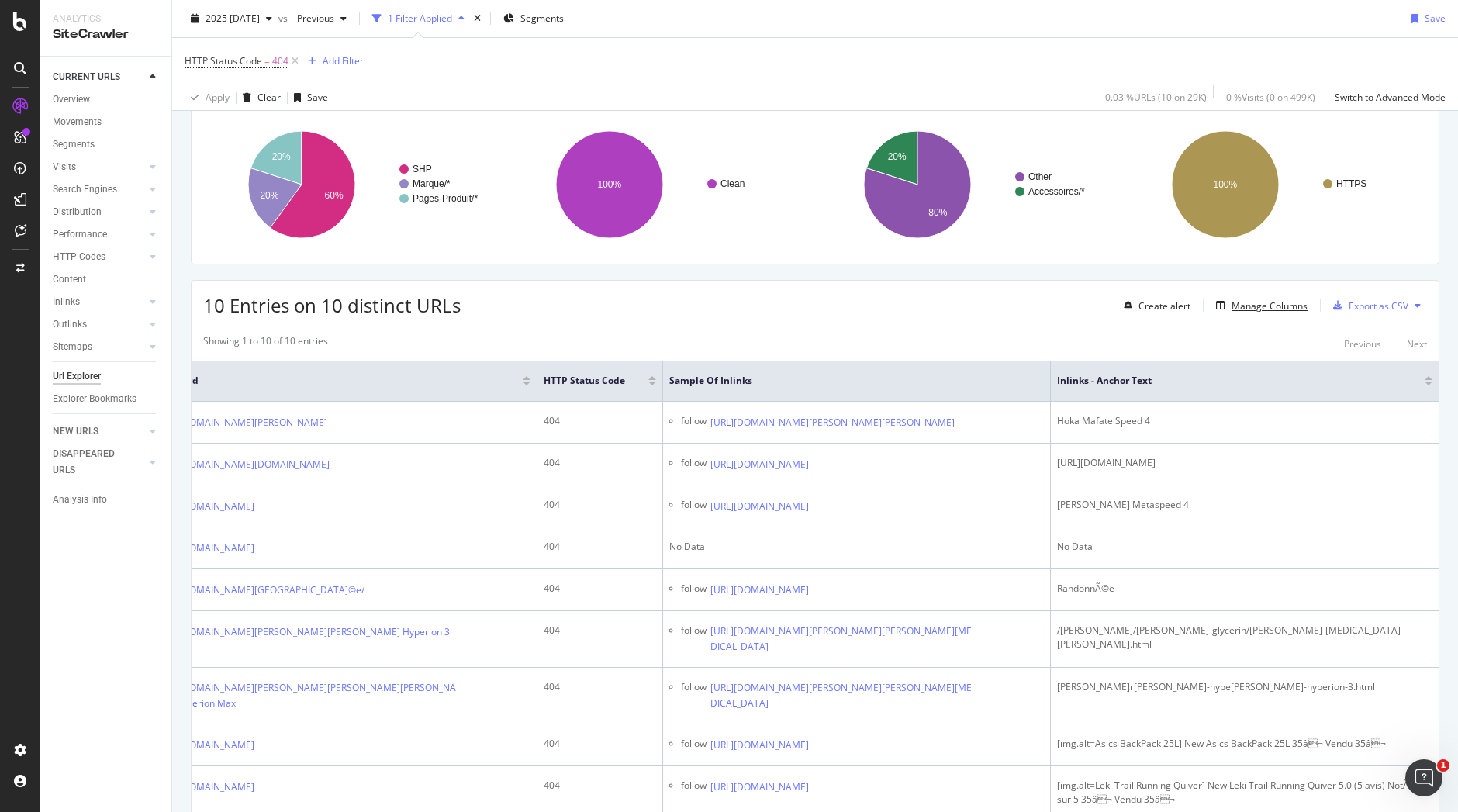
scroll to position [49, 0]
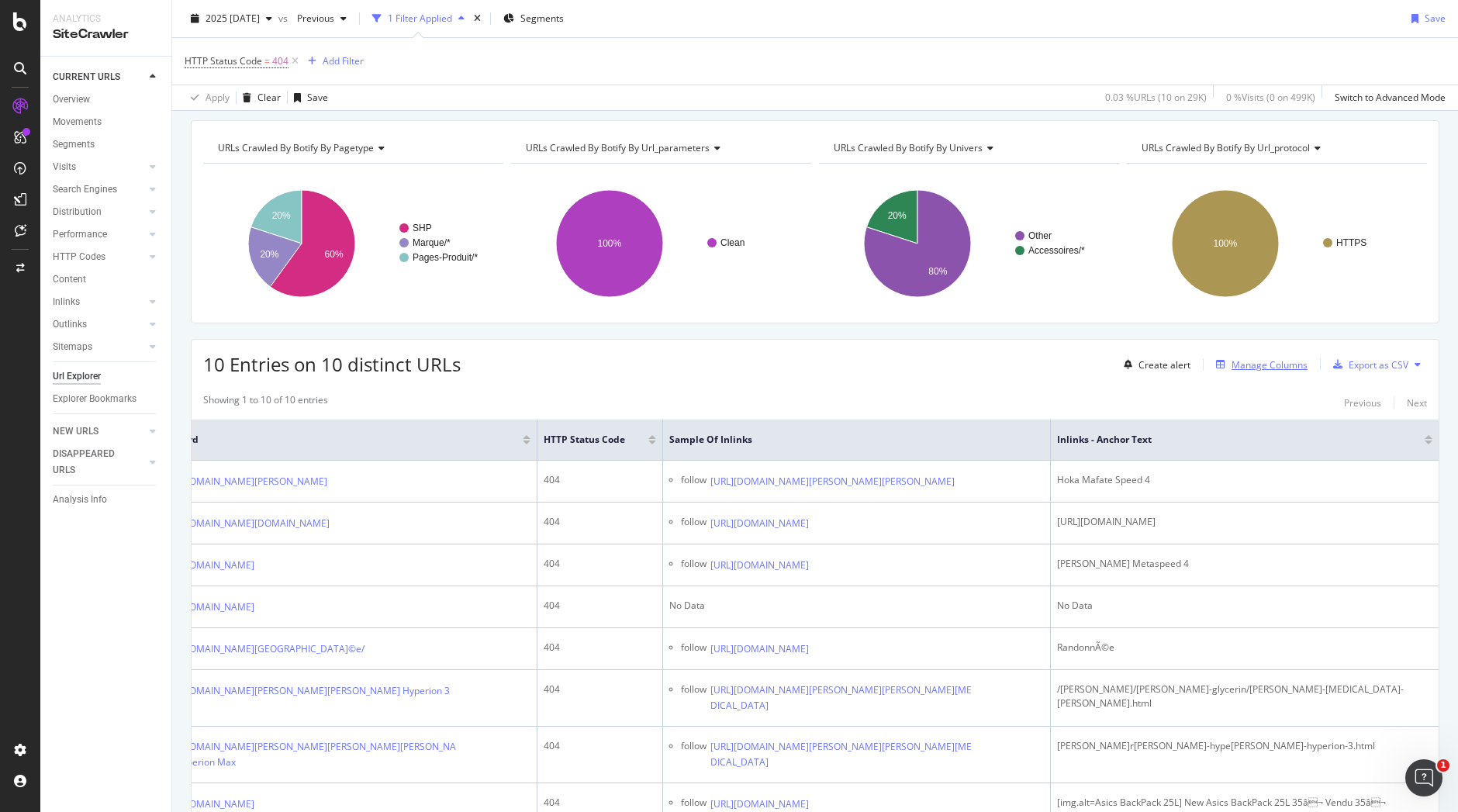
click at [1272, 360] on div "Manage Columns" at bounding box center [1270, 365] width 76 height 13
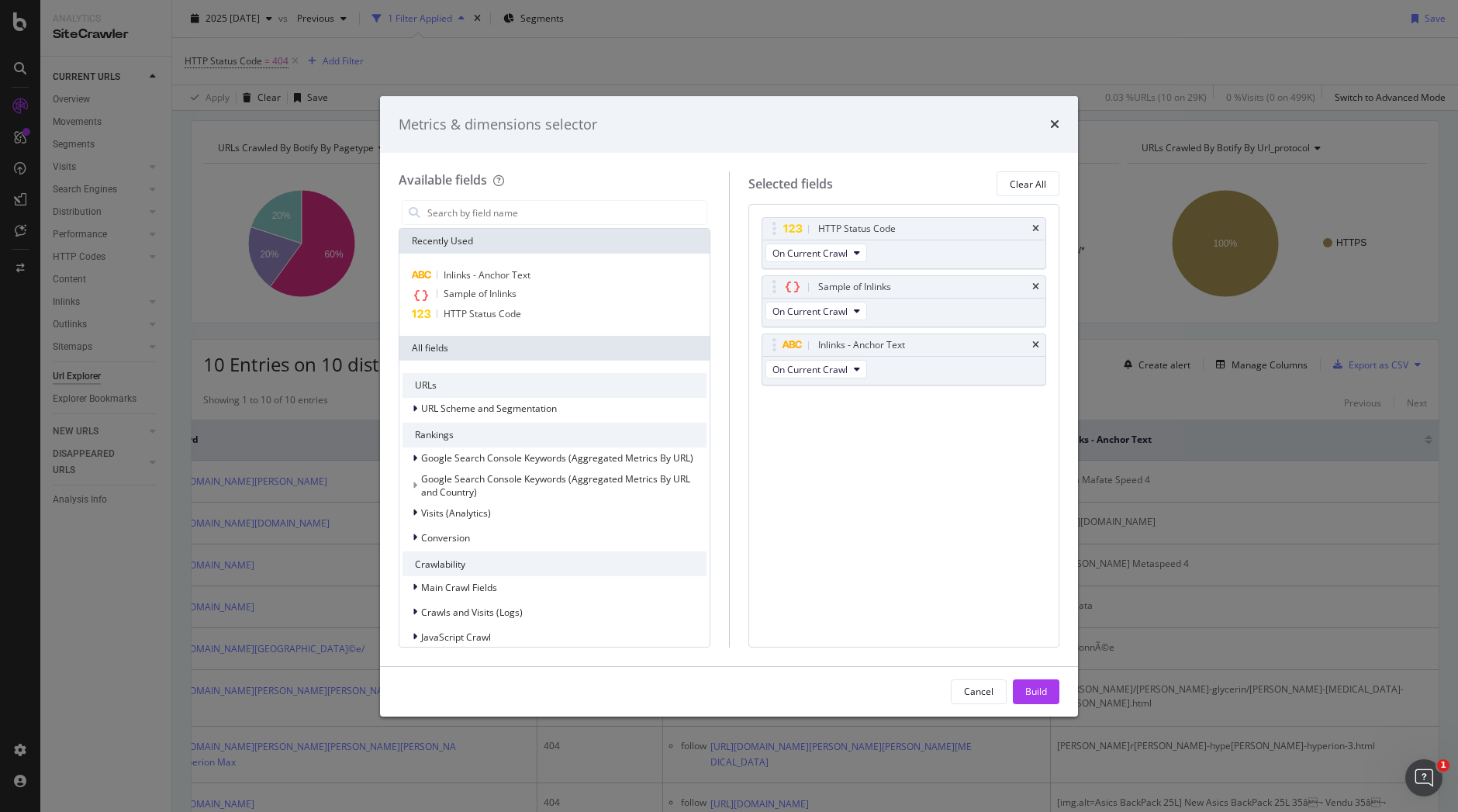
click at [1062, 125] on div "Metrics & dimensions selector" at bounding box center [729, 124] width 698 height 58
click at [1056, 125] on icon "times" at bounding box center [1055, 124] width 9 height 12
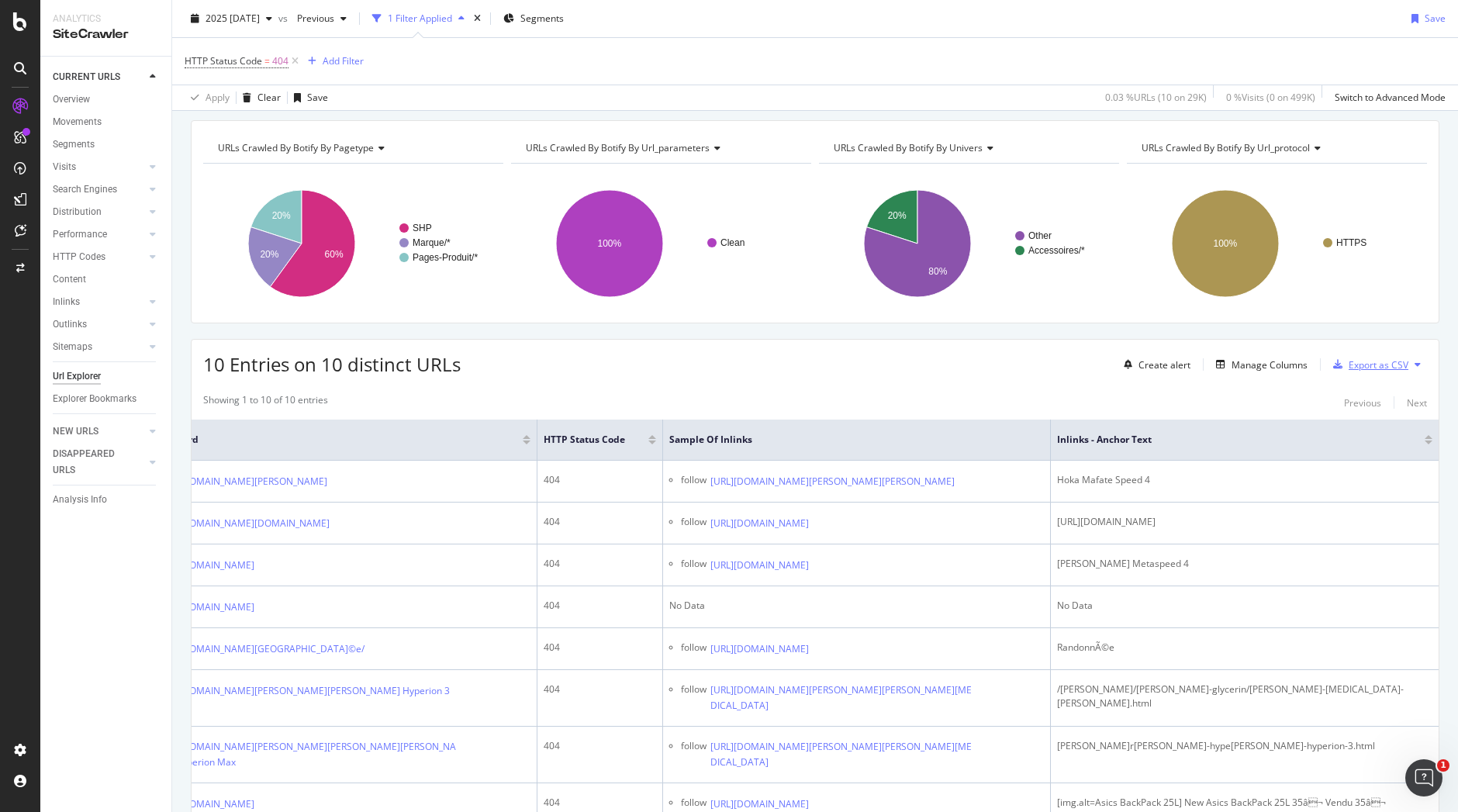
click at [1367, 364] on div "Export as CSV" at bounding box center [1378, 365] width 59 height 13
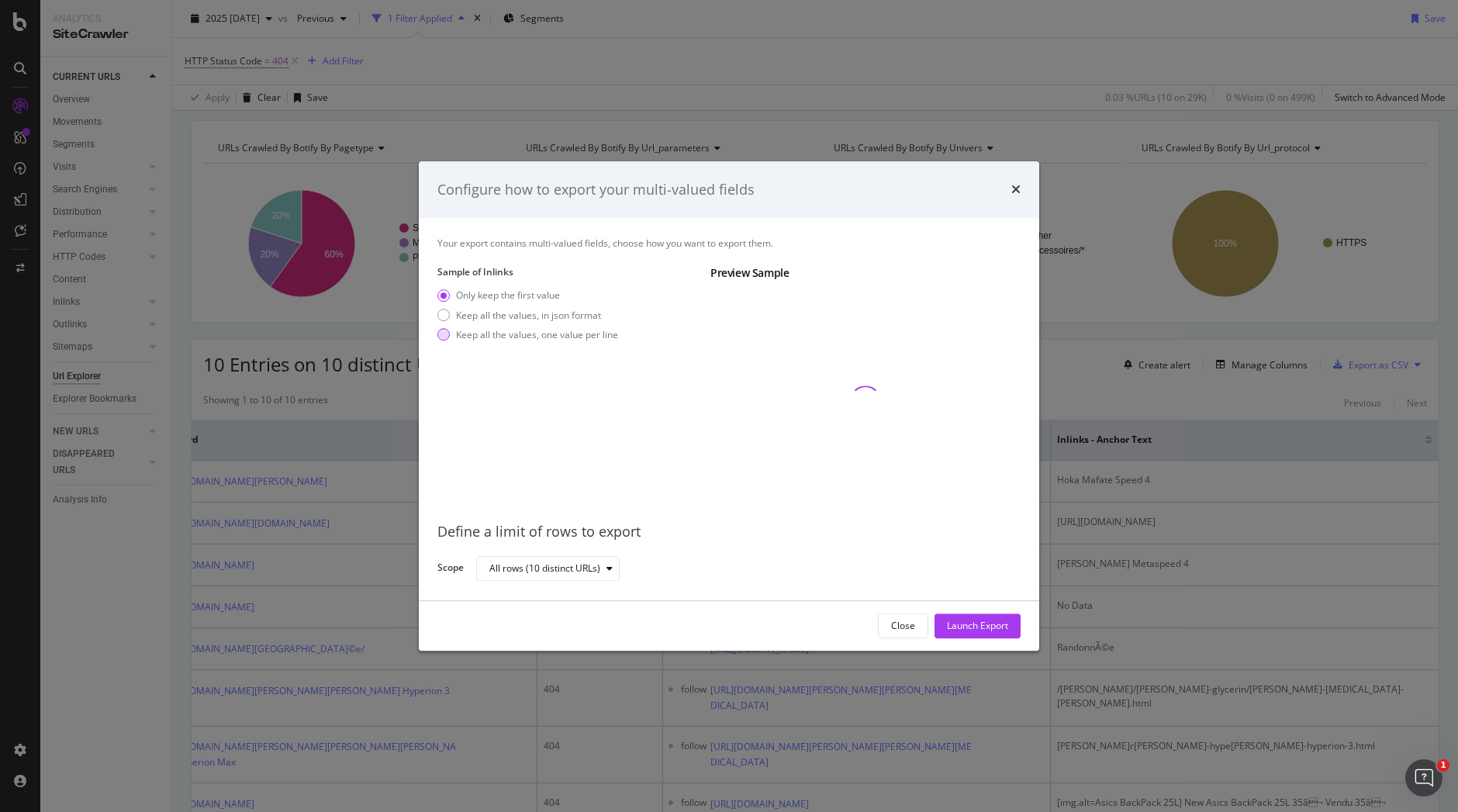
click at [515, 329] on div "Keep all the values, one value per line" at bounding box center [537, 334] width 162 height 13
click at [991, 628] on div "Launch Export" at bounding box center [978, 626] width 61 height 13
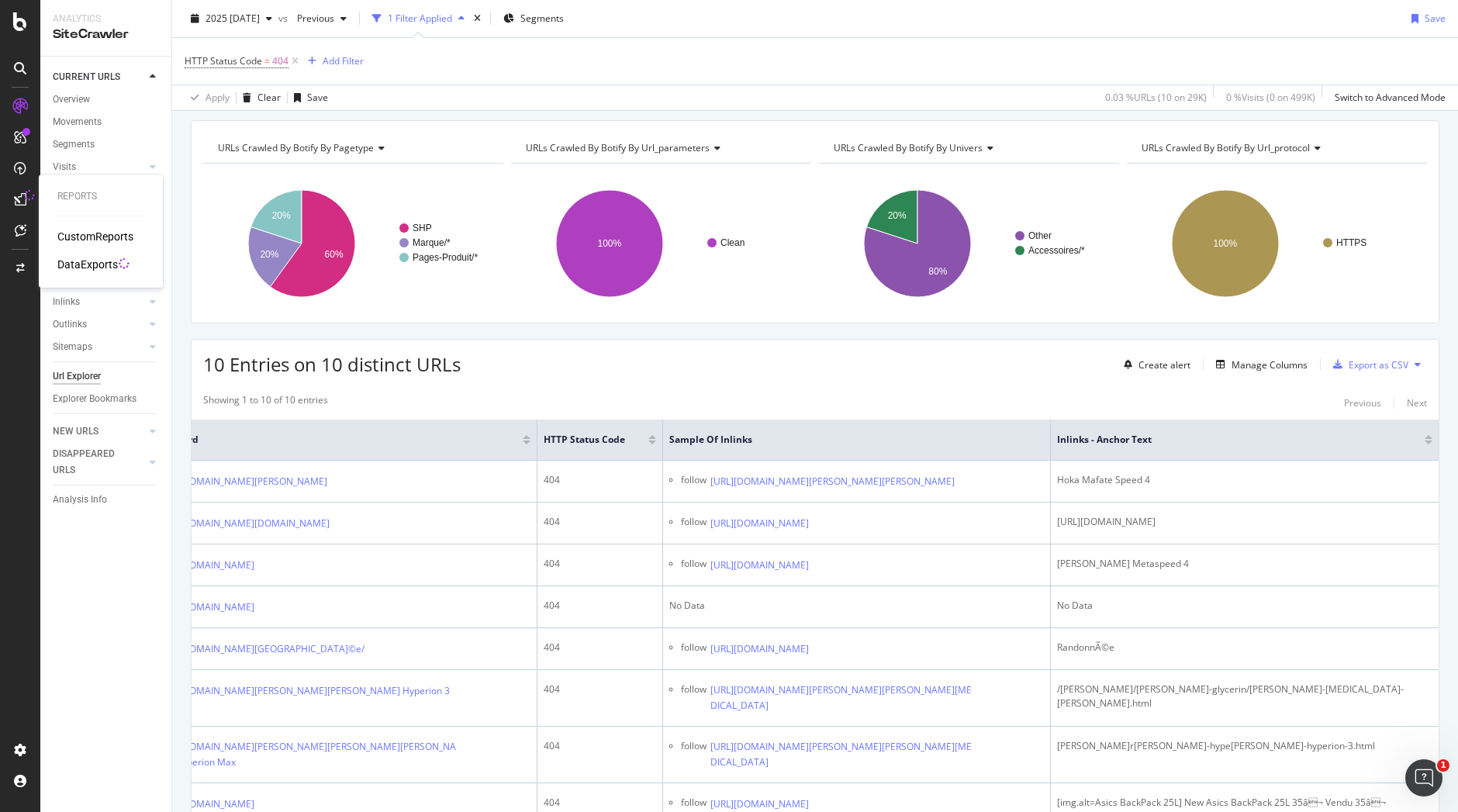
click at [99, 264] on div "DataExports" at bounding box center [88, 264] width 60 height 15
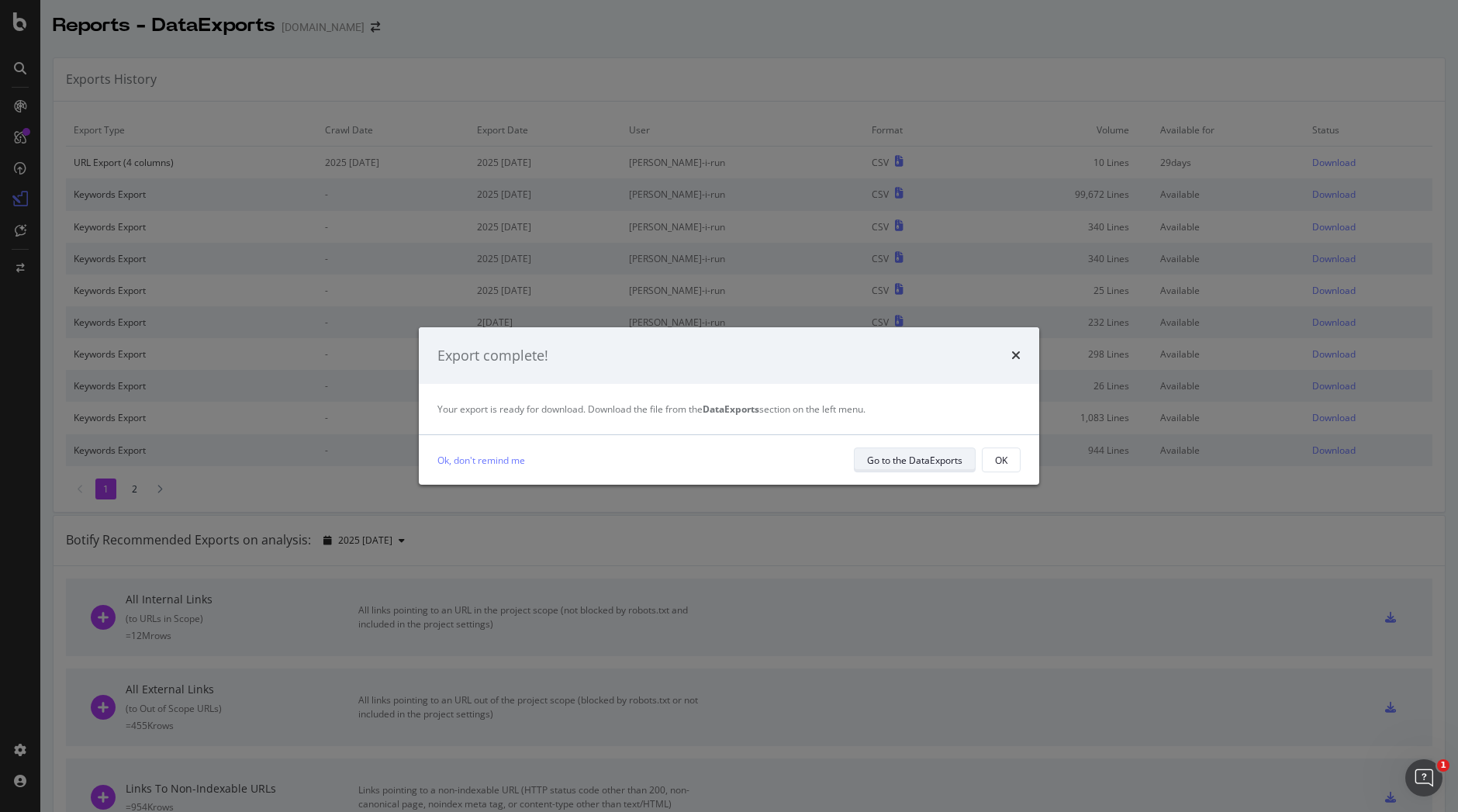
click at [918, 465] on div "Go to the DataExports" at bounding box center [915, 460] width 95 height 13
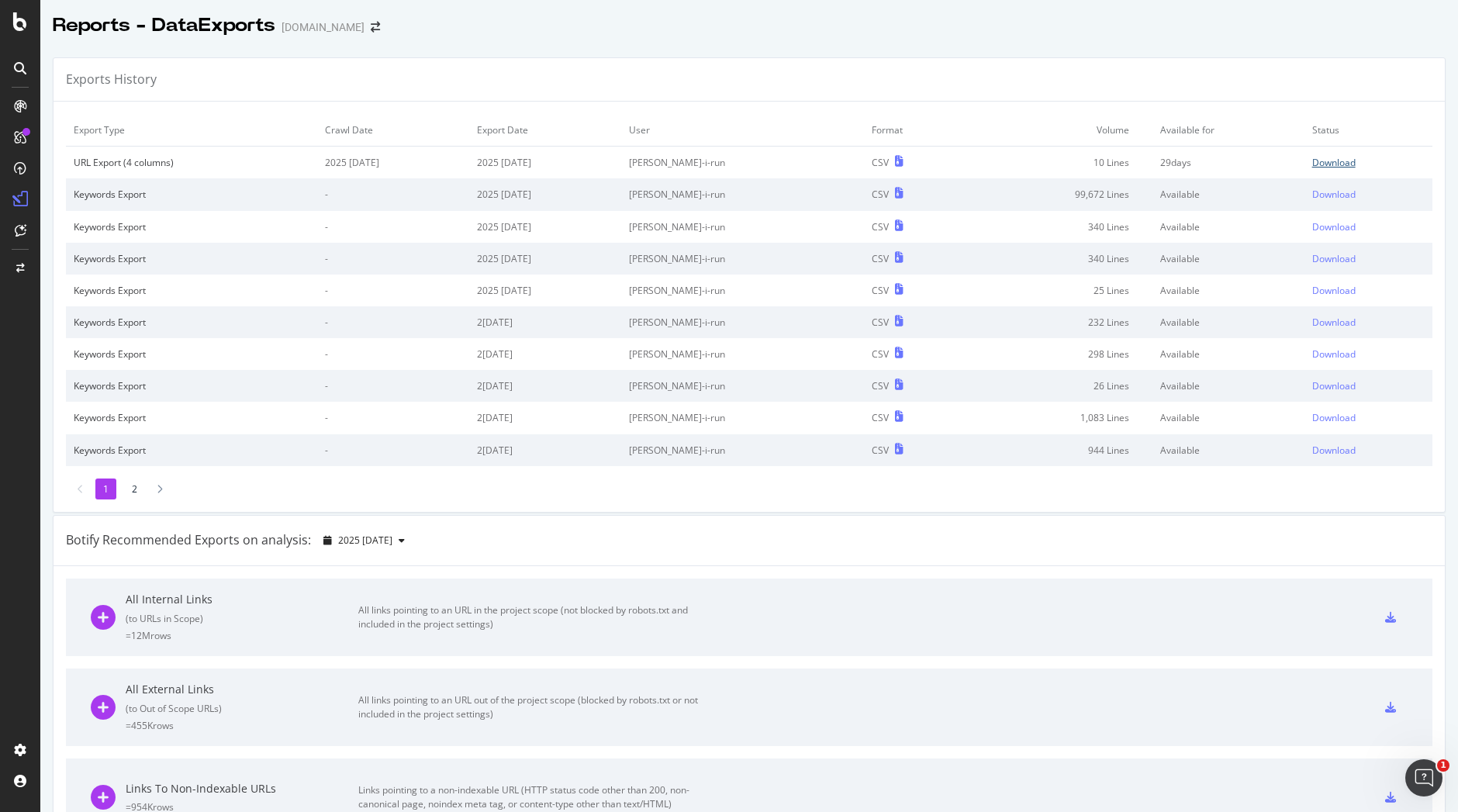
click at [1323, 160] on div "Download" at bounding box center [1334, 162] width 44 height 13
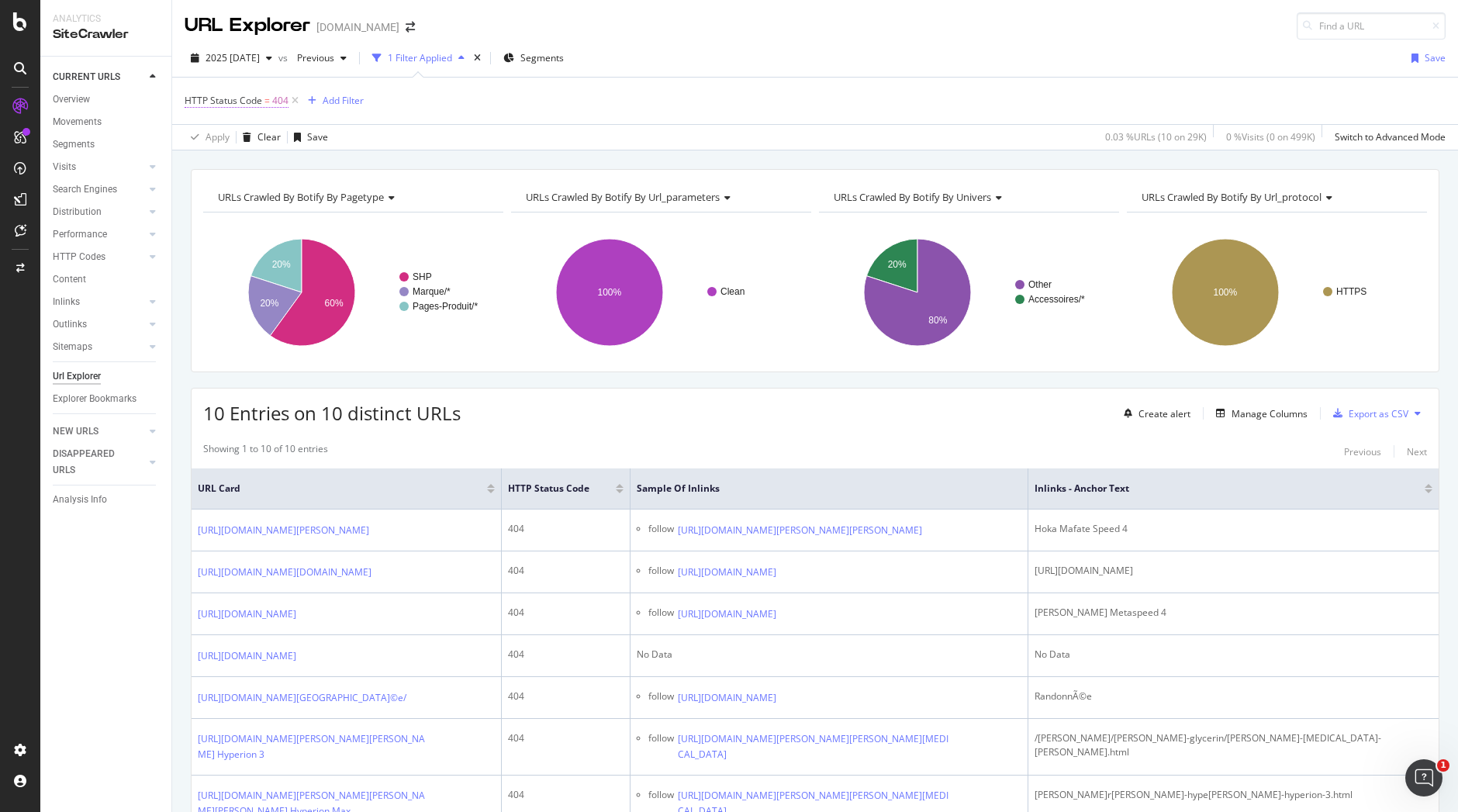
click at [271, 100] on span "HTTP Status Code = 404" at bounding box center [236, 101] width 104 height 14
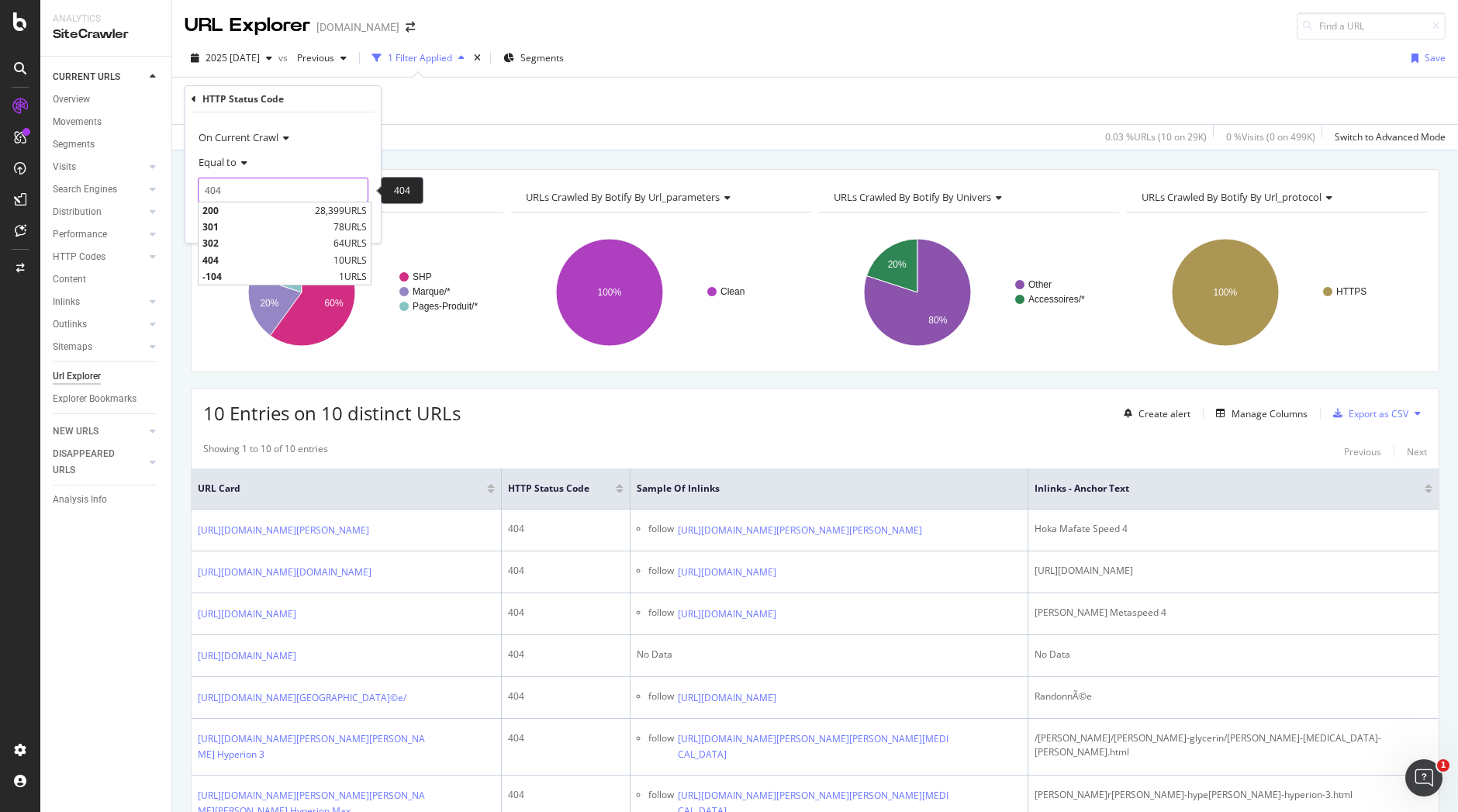
click at [257, 189] on input "404" at bounding box center [283, 190] width 170 height 25
type input "4"
type input "301"
click at [329, 211] on div "301 78 URLS" at bounding box center [285, 210] width 172 height 16
click at [357, 225] on div "Apply" at bounding box center [356, 223] width 24 height 13
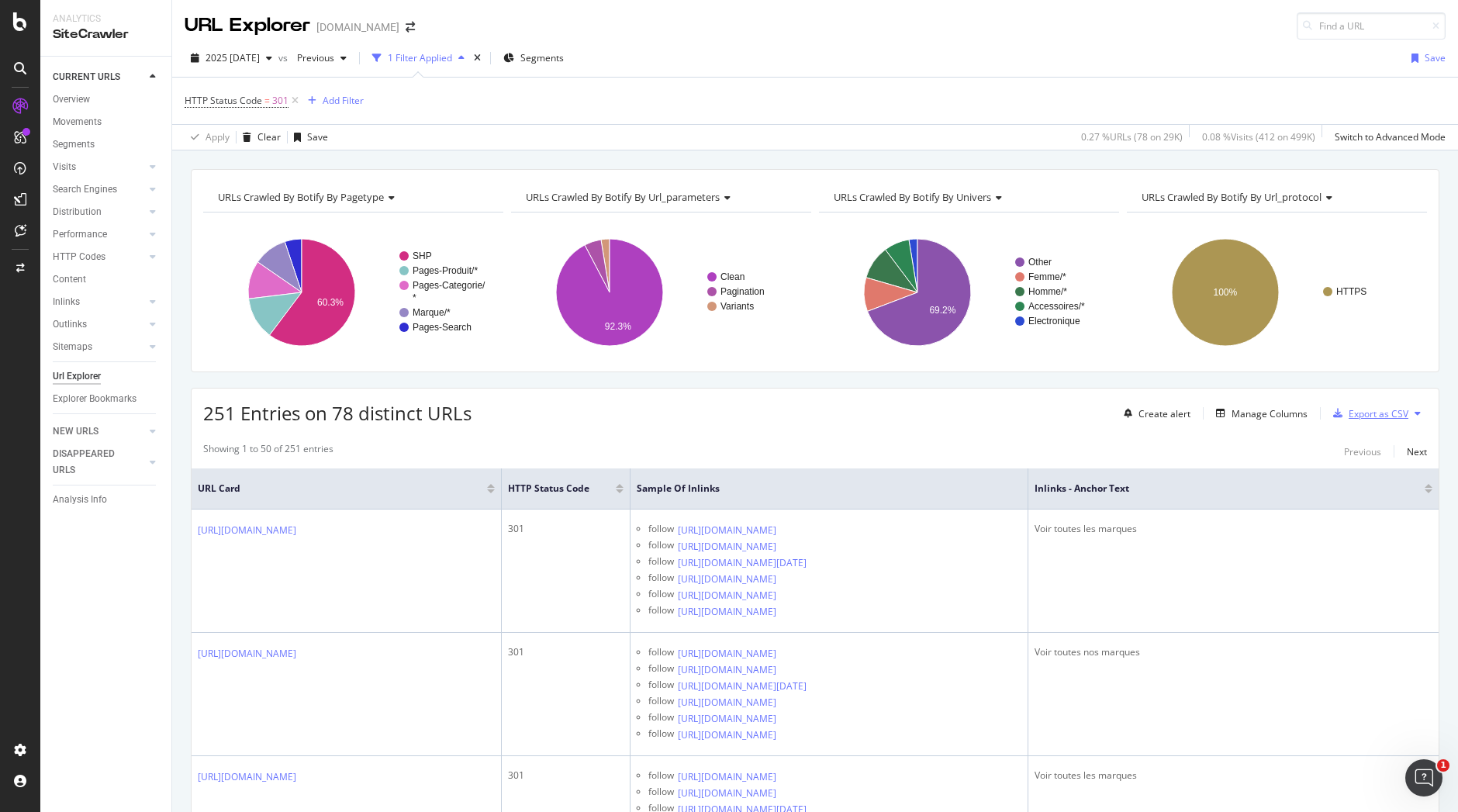
click at [1349, 410] on div "Export as CSV" at bounding box center [1378, 414] width 59 height 13
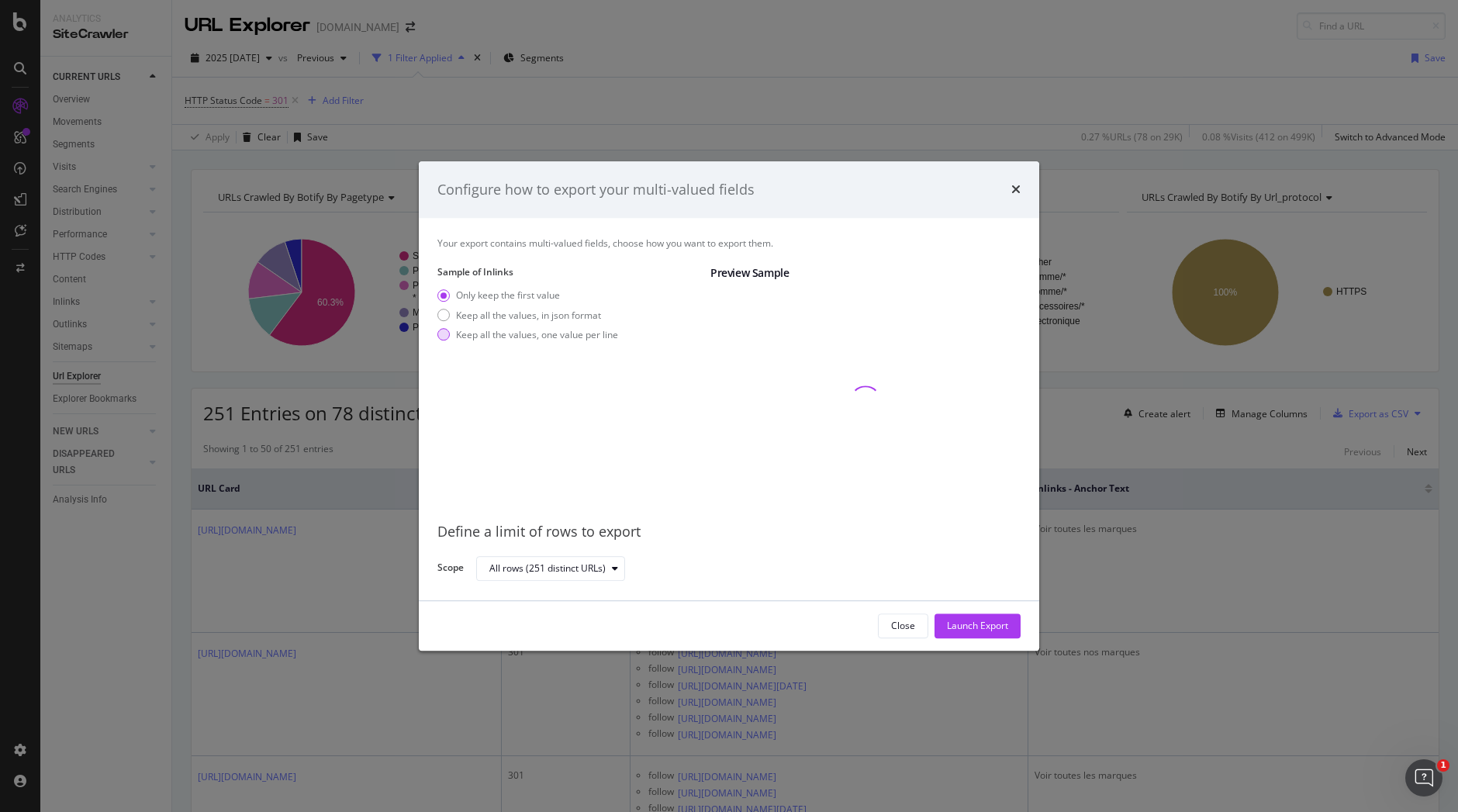
click at [585, 330] on div "Keep all the values, one value per line" at bounding box center [537, 334] width 162 height 13
click at [963, 621] on div "Launch Export" at bounding box center [978, 626] width 61 height 13
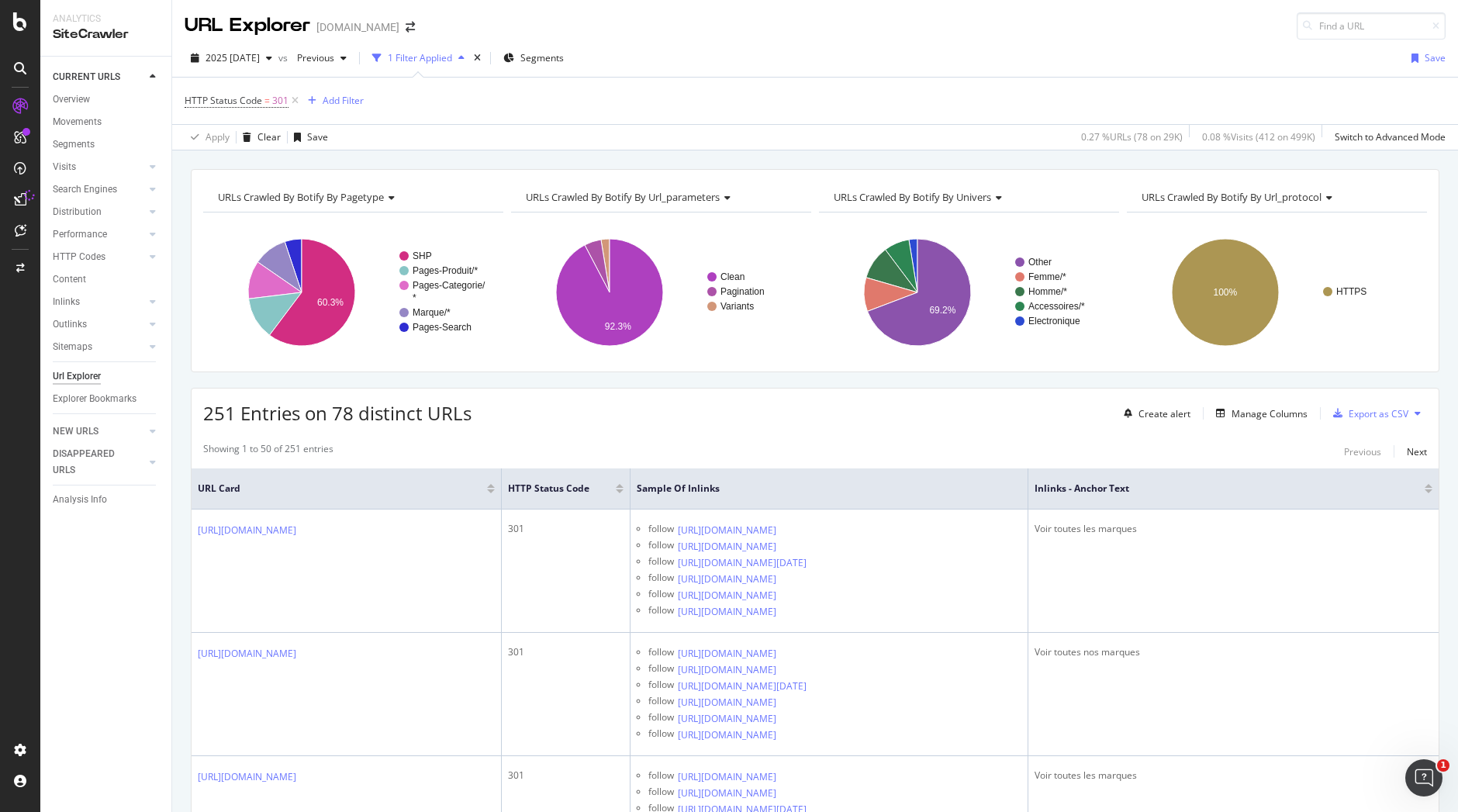
click at [25, 193] on icon at bounding box center [29, 195] width 14 height 14
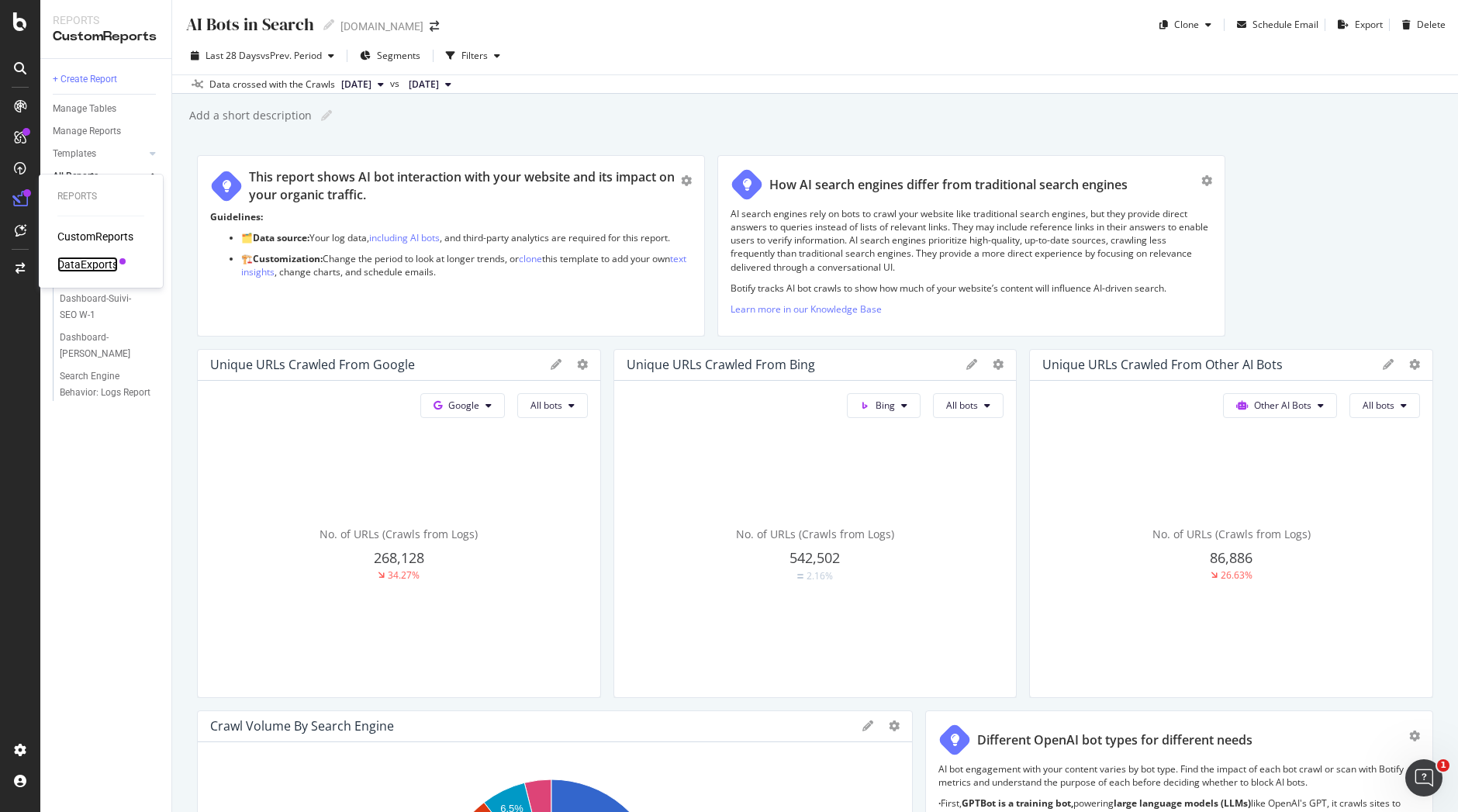
click at [91, 263] on div "DataExports" at bounding box center [88, 264] width 60 height 15
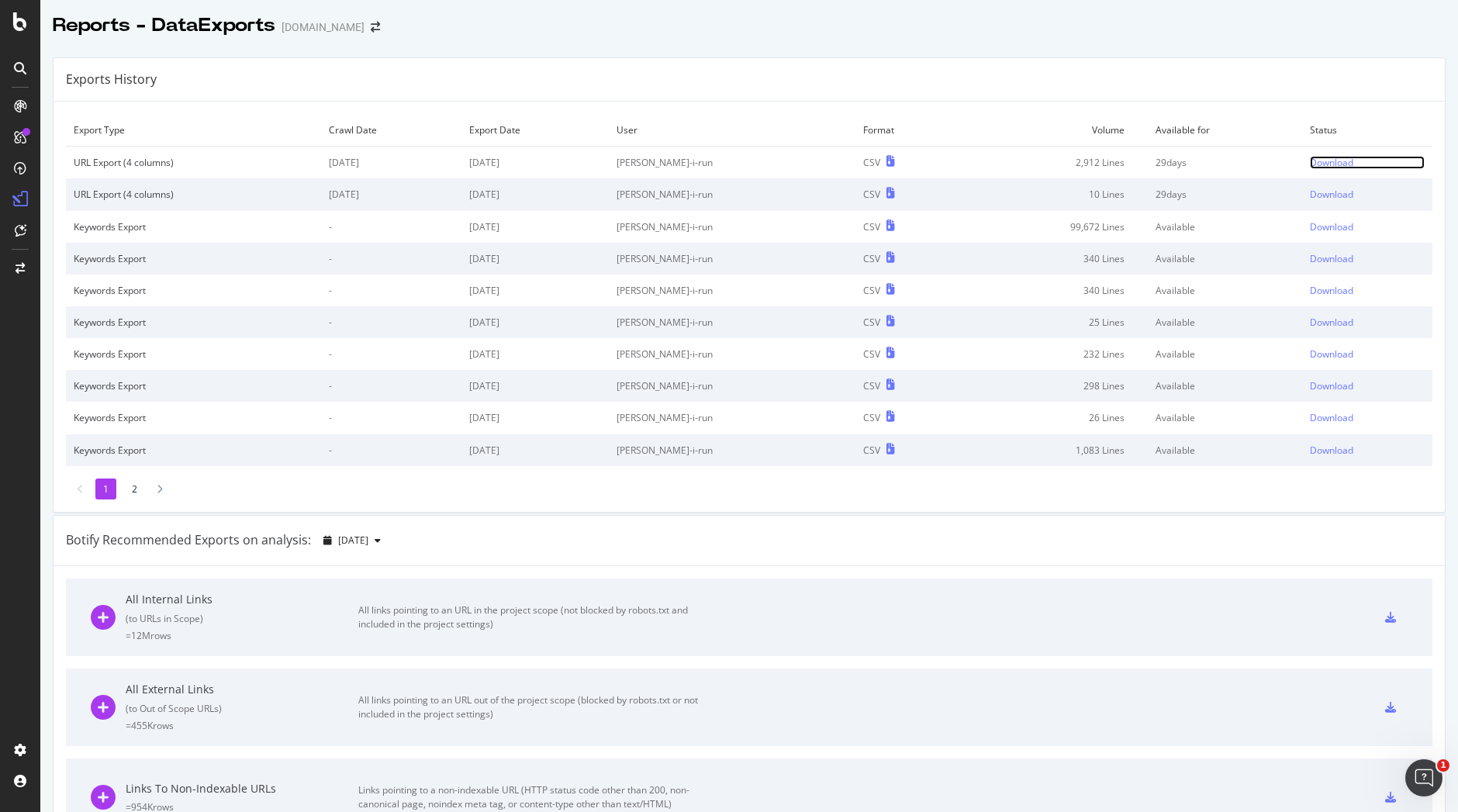
click at [1317, 166] on div "Download" at bounding box center [1331, 162] width 44 height 13
